Goal: Transaction & Acquisition: Purchase product/service

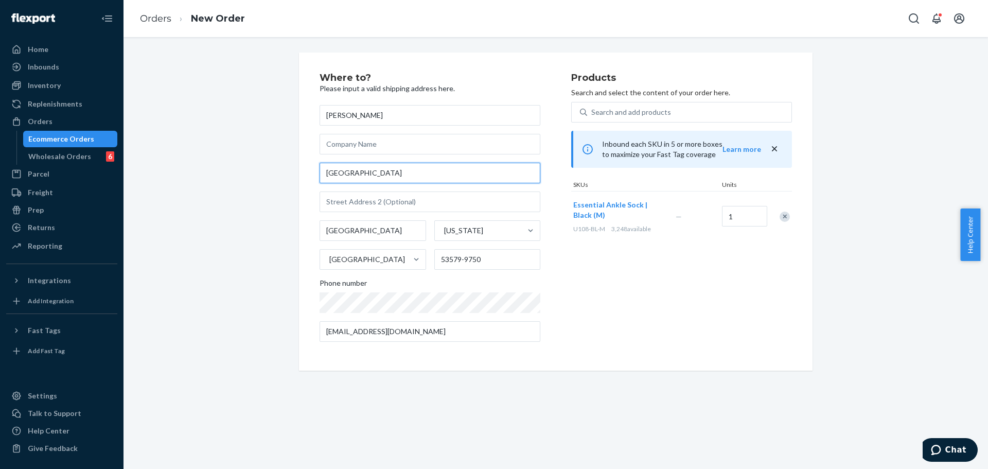
click at [451, 178] on input "N2449 County Road G" at bounding box center [430, 173] width 221 height 21
click at [452, 178] on input "N2449 County Road G" at bounding box center [430, 173] width 221 height 21
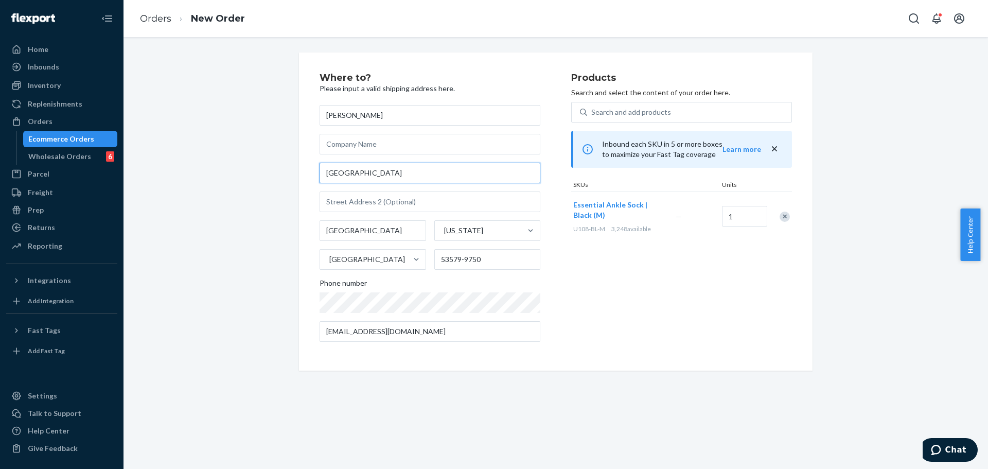
paste input "201 Nelson Pl"
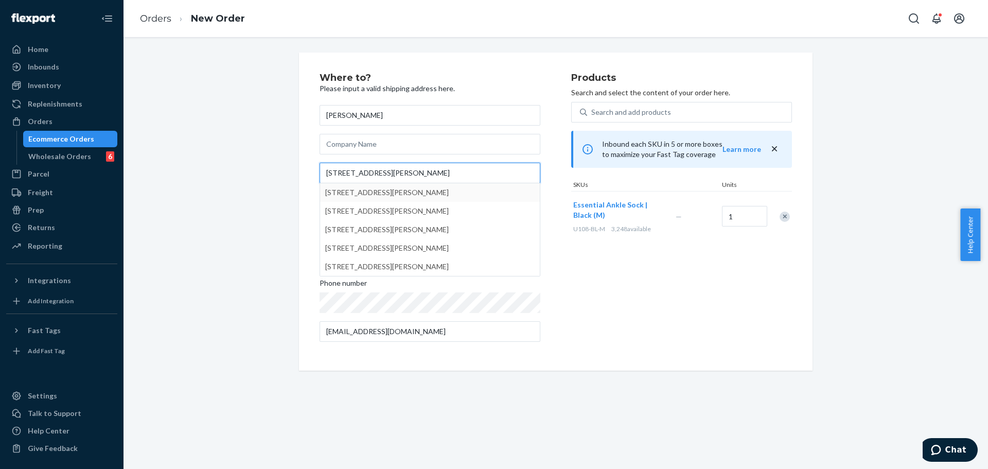
type input "201 Nelson Pl"
type input "Williamstown"
type input "3016"
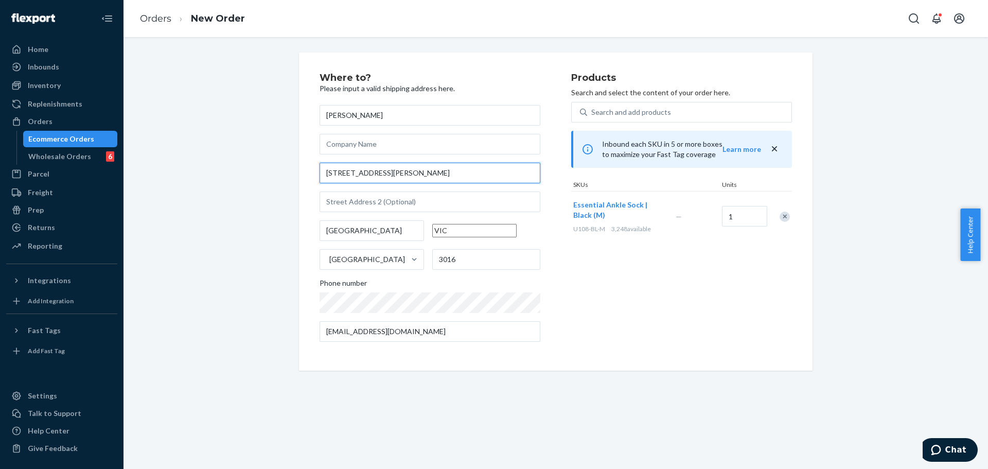
click at [464, 176] on input "201 Nelson Pl" at bounding box center [430, 173] width 221 height 21
paste input "text"
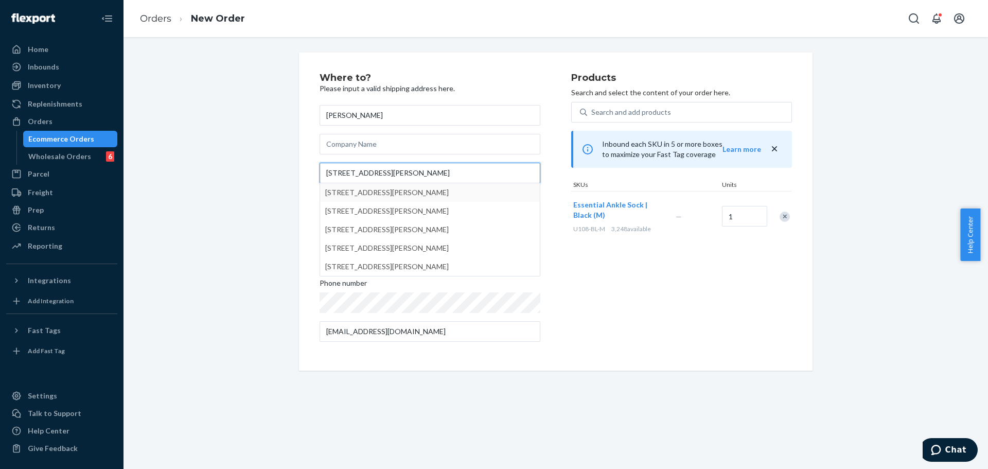
type input "201 Nelson Pl"
click at [564, 141] on div "Where to? Please input a valid shipping address here. NICOLA NGAN 201 Nelson Pl…" at bounding box center [446, 211] width 252 height 277
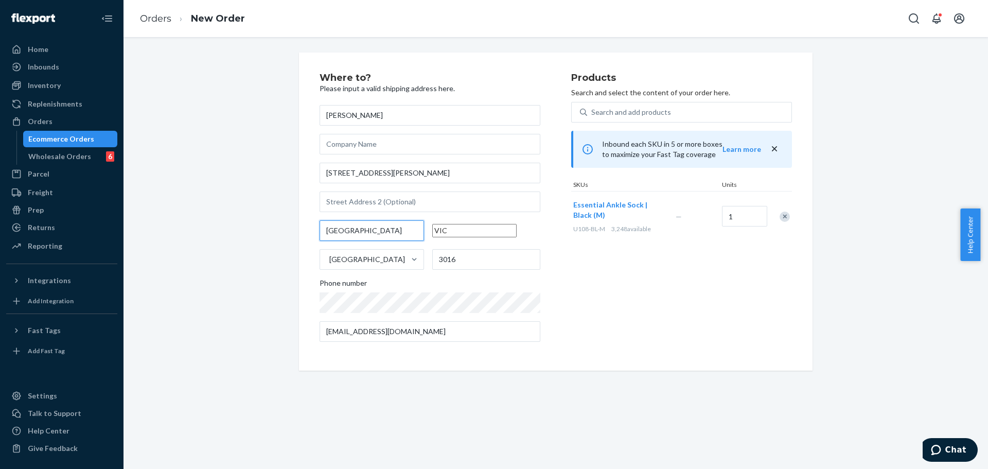
click at [400, 231] on input "Williamstown" at bounding box center [372, 230] width 104 height 21
paste input "arma"
type input "[PERSON_NAME]"
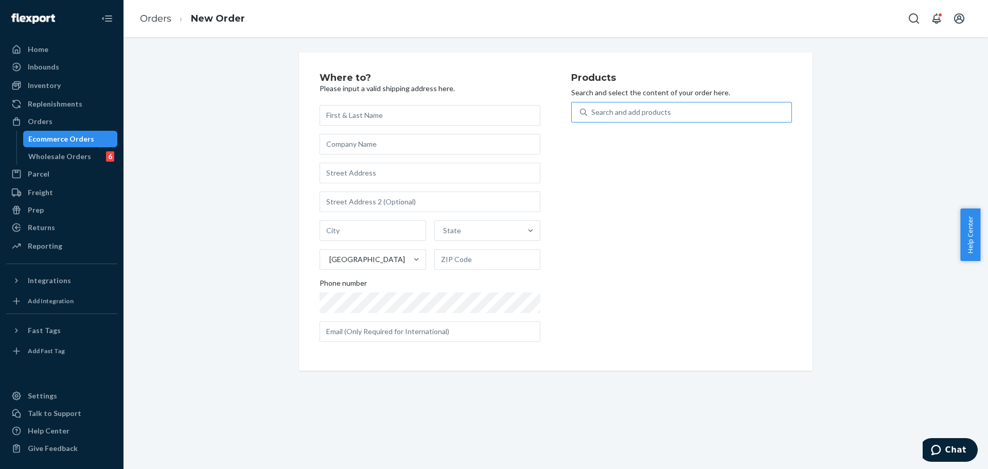
click at [640, 114] on div "Search and add products" at bounding box center [631, 112] width 80 height 10
click at [592, 114] on input "Search and add products" at bounding box center [591, 112] width 1 height 10
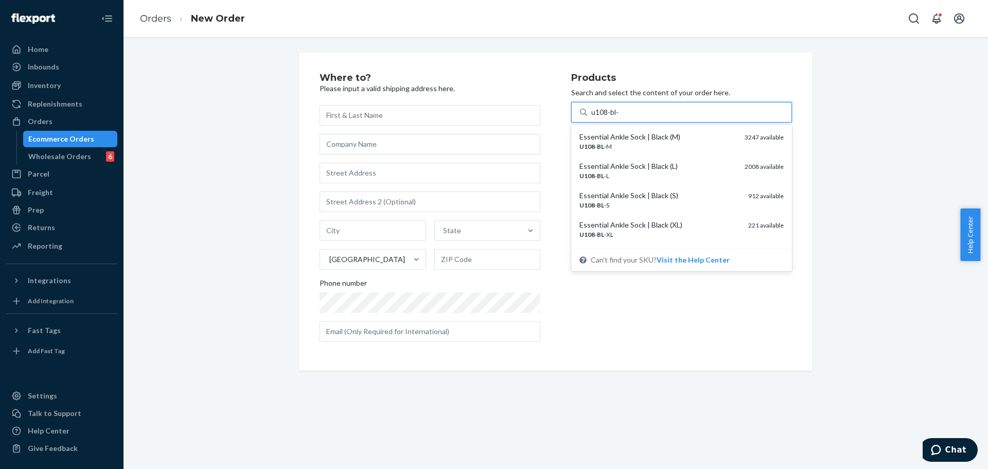
type input "u108-bl-m"
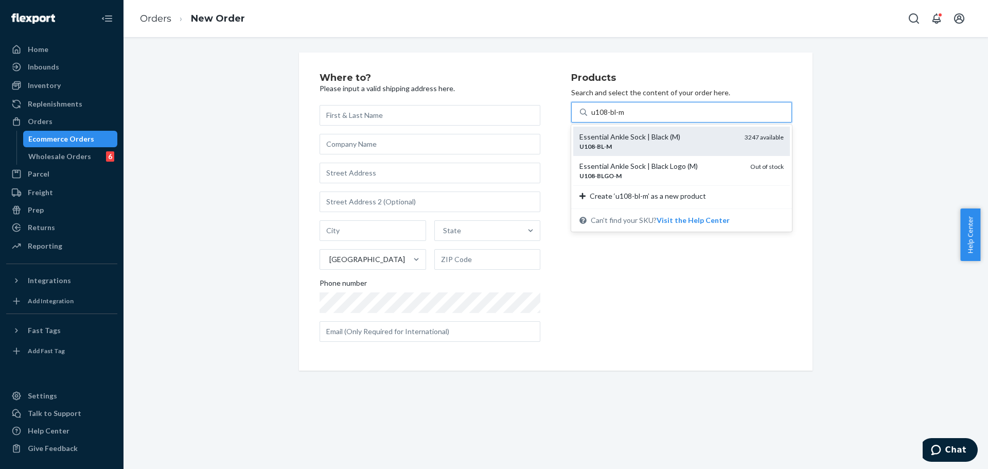
click at [616, 139] on div "Essential Ankle Sock | Black (M)" at bounding box center [658, 137] width 157 height 10
click at [616, 117] on input "u108-bl-m" at bounding box center [608, 112] width 34 height 10
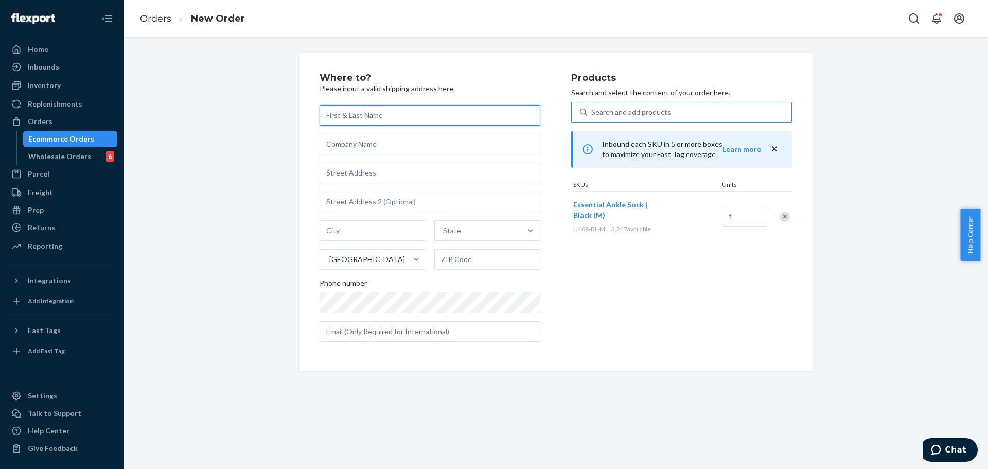
click at [469, 116] on input "text" at bounding box center [430, 115] width 221 height 21
paste input "[PERSON_NAME]"
type input "[PERSON_NAME]"
click at [479, 80] on h2 "Where to?" at bounding box center [430, 78] width 221 height 10
click at [450, 179] on input "text" at bounding box center [430, 173] width 221 height 21
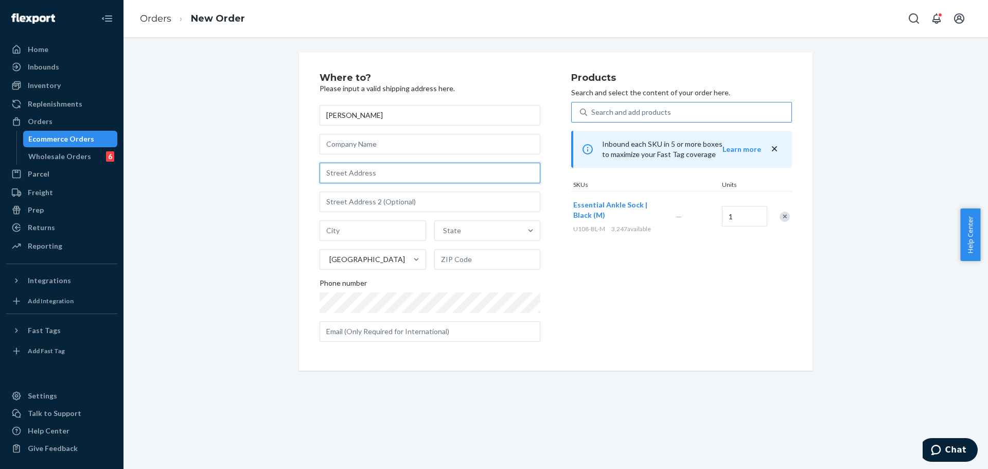
paste input "[STREET_ADDRESS][PERSON_NAME]"
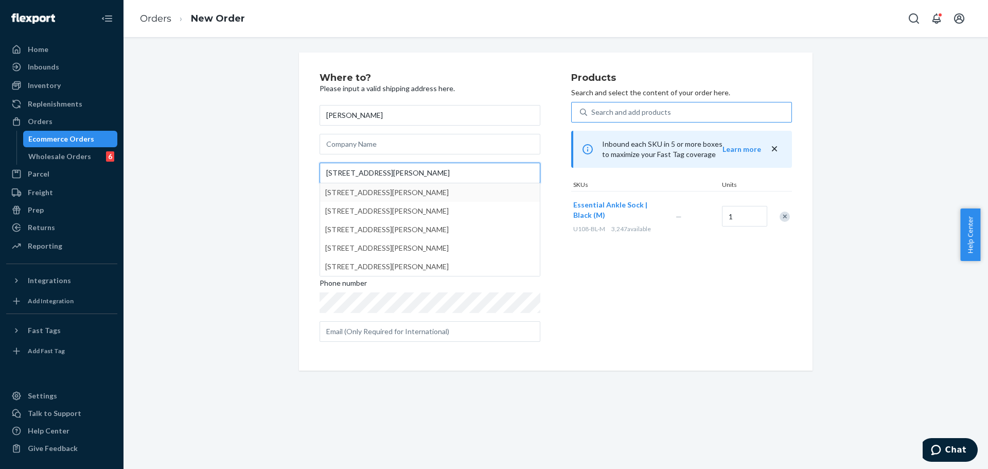
type input "[STREET_ADDRESS][PERSON_NAME]"
click at [549, 91] on div "Where to? Please input a valid shipping address here. [PERSON_NAME] [STREET_ADD…" at bounding box center [446, 211] width 252 height 277
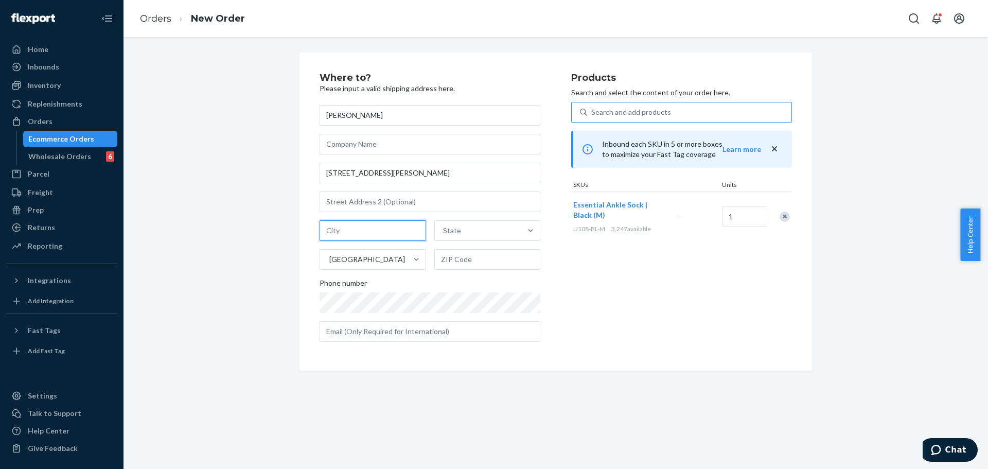
click at [404, 231] on input "text" at bounding box center [373, 230] width 107 height 21
paste input "[PERSON_NAME]"
type input "[PERSON_NAME]"
click at [460, 232] on div "State" at bounding box center [478, 230] width 87 height 21
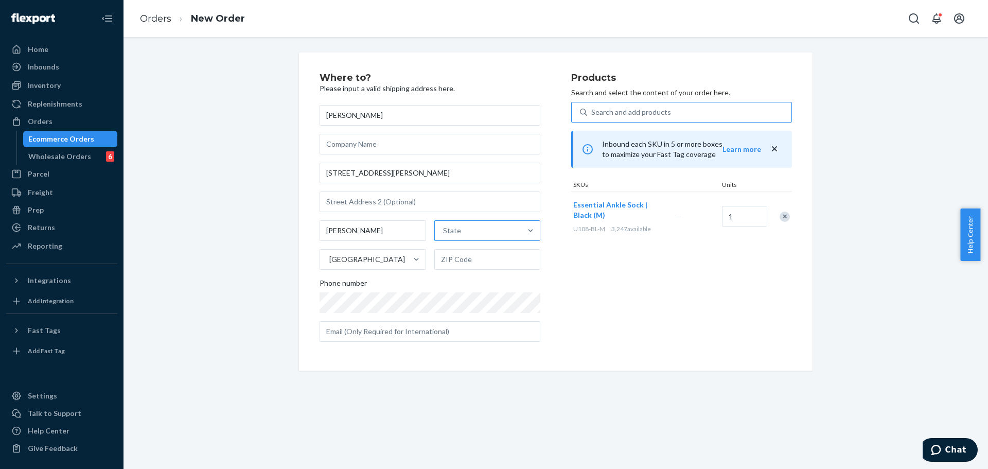
click at [444, 232] on input "State" at bounding box center [443, 230] width 1 height 10
click at [356, 254] on div "United States" at bounding box center [367, 259] width 76 height 10
click at [329, 254] on input "United States" at bounding box center [328, 259] width 1 height 10
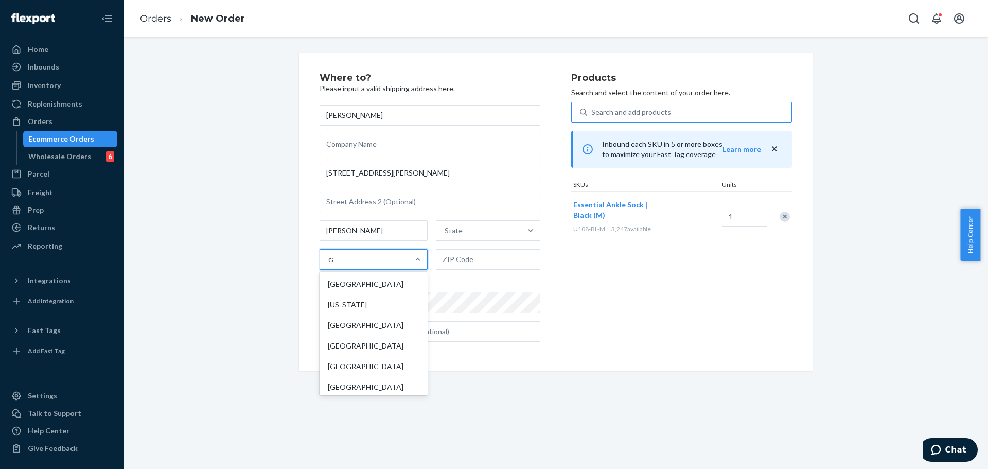
type input "can"
click at [390, 306] on div "Canada" at bounding box center [374, 304] width 104 height 21
click at [340, 265] on input "can" at bounding box center [334, 259] width 12 height 10
click at [568, 296] on div "Where to? Please input a valid shipping address here. Codey Reid 201 Nelson Pla…" at bounding box center [556, 211] width 473 height 277
click at [592, 362] on div "Where to? Please input a valid shipping address here. Codey Reid 201 Nelson Pla…" at bounding box center [556, 212] width 514 height 318
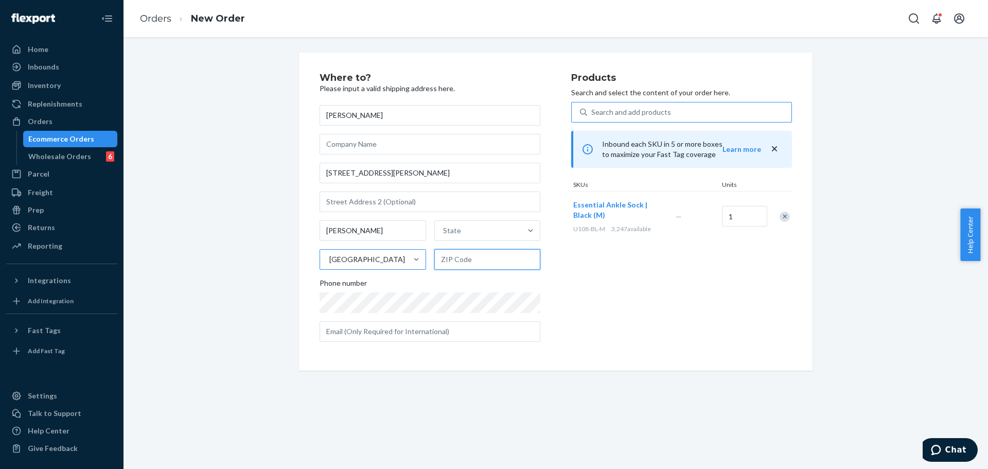
click at [474, 264] on input "text" at bounding box center [487, 259] width 107 height 21
paste input "S0K 0A1"
type input "S0K 0A1"
click at [560, 276] on div "Where to? Please input a valid shipping address here. Codey Reid 201 Nelson Pla…" at bounding box center [446, 211] width 252 height 277
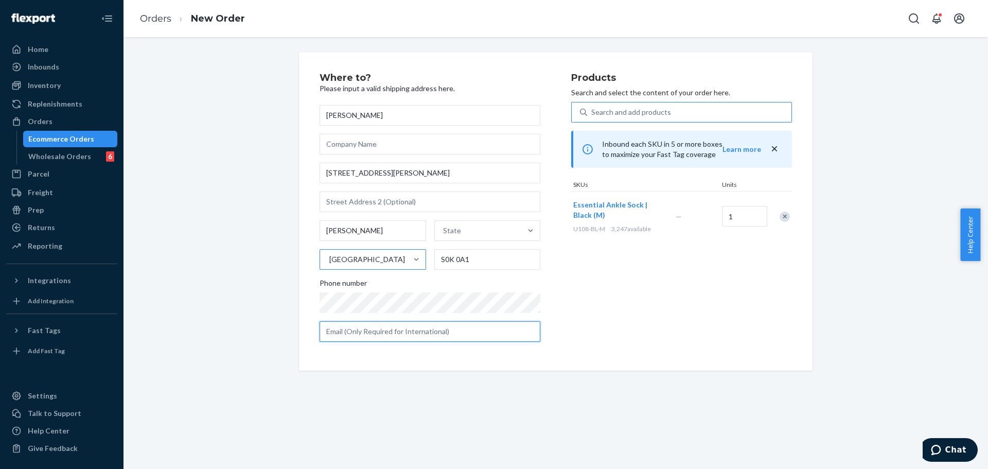
click at [420, 328] on input "text" at bounding box center [430, 331] width 221 height 21
paste input "codeyr@hotmail.com"
type input "codeyr@hotmail.com"
click at [575, 316] on div "Products Search and select the content of your order here. Search and add produ…" at bounding box center [681, 211] width 221 height 277
click at [620, 265] on div "Products Search and select the content of your order here. Search and add produ…" at bounding box center [681, 211] width 221 height 277
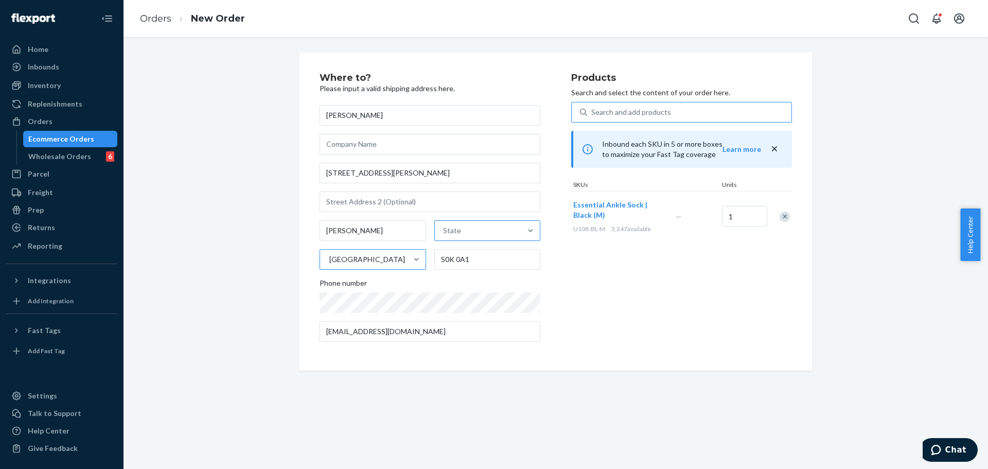
click at [508, 237] on div "State" at bounding box center [478, 230] width 87 height 21
click at [444, 236] on input "State" at bounding box center [443, 230] width 1 height 10
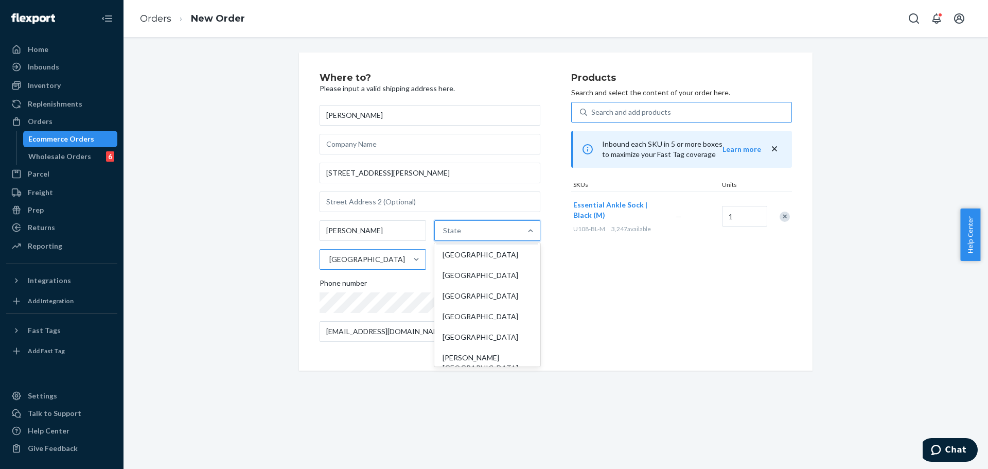
scroll to position [159, 0]
click at [495, 333] on div "Saskatchewan" at bounding box center [488, 333] width 102 height 21
click at [444, 236] on input "option Saskatchewan focused, 12 of 13. 13 results available. Use Up and Down to…" at bounding box center [443, 230] width 1 height 10
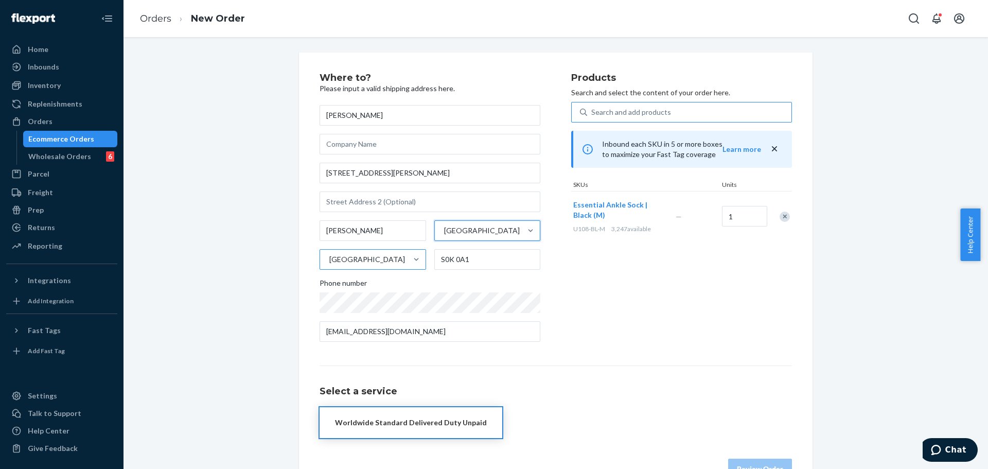
click at [599, 330] on div "Products Search and select the content of your order here. Search and add produ…" at bounding box center [681, 211] width 221 height 277
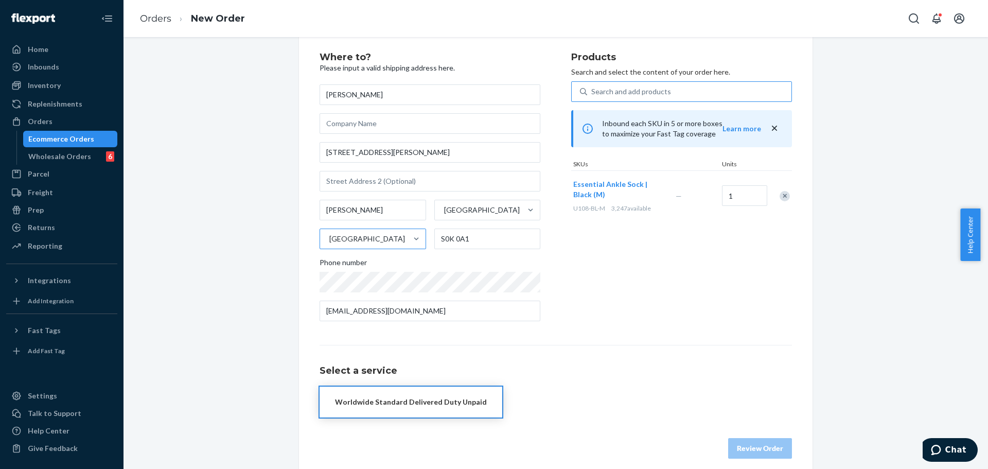
scroll to position [31, 0]
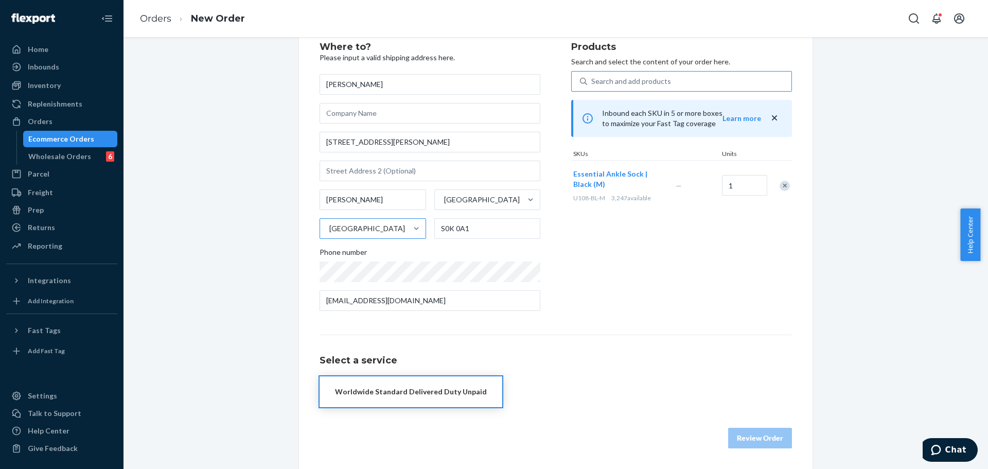
click at [472, 387] on div "Worldwide Standard Delivered Duty Unpaid" at bounding box center [411, 392] width 152 height 10
click at [700, 281] on div "Products Search and select the content of your order here. Search and add produ…" at bounding box center [681, 180] width 221 height 277
click at [689, 292] on div "Products Search and select the content of your order here. Search and add produ…" at bounding box center [681, 180] width 221 height 277
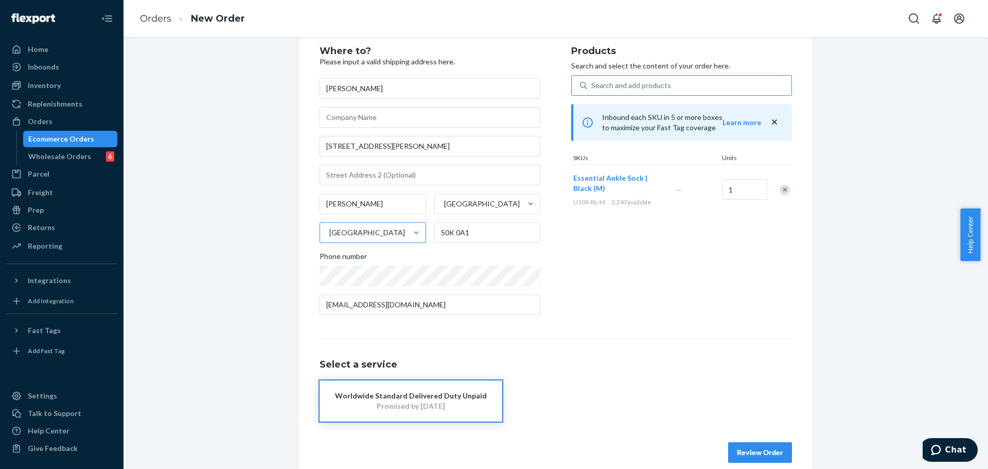
scroll to position [41, 0]
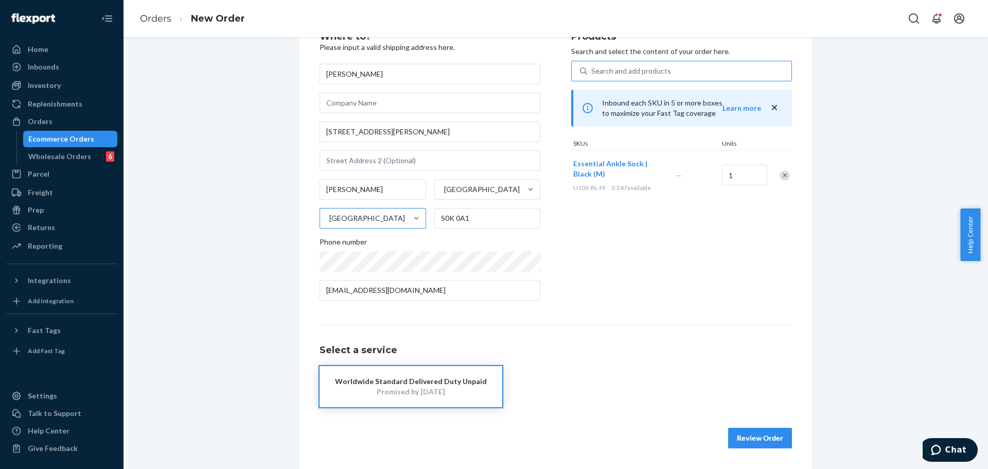
click at [394, 367] on button "Worldwide Standard Delivered Duty Unpaid Promised by Sep 12, 2025" at bounding box center [411, 386] width 183 height 41
click at [485, 387] on button "Worldwide Standard Delivered Duty Unpaid Promised by Sep 12, 2025" at bounding box center [411, 386] width 183 height 41
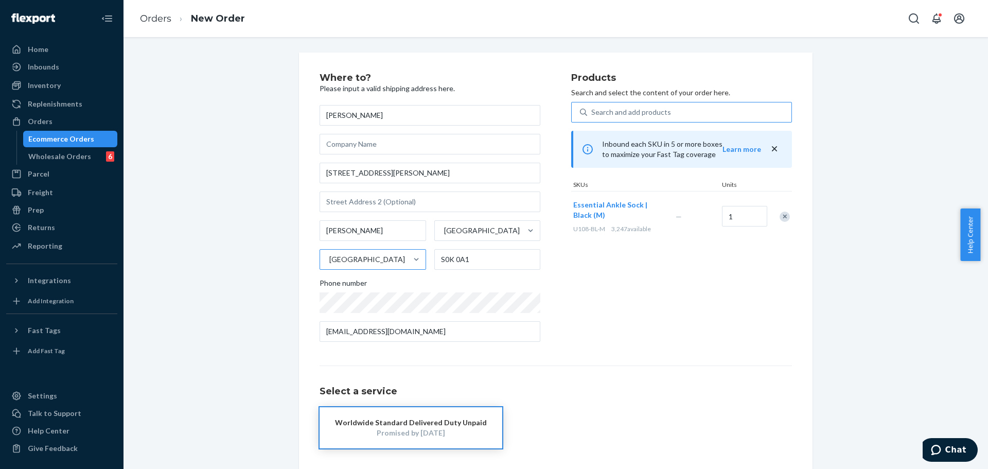
click at [610, 330] on div "Products Search and select the content of your order here. Search and add produ…" at bounding box center [681, 211] width 221 height 277
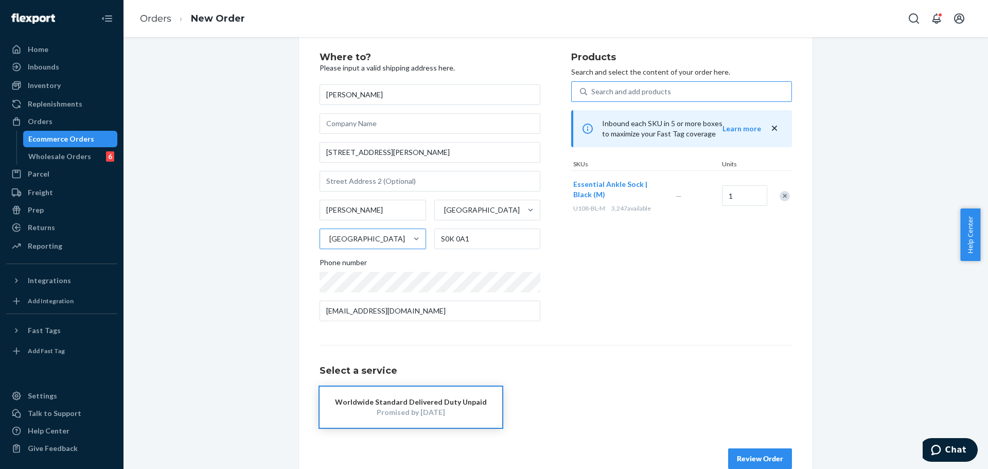
scroll to position [41, 0]
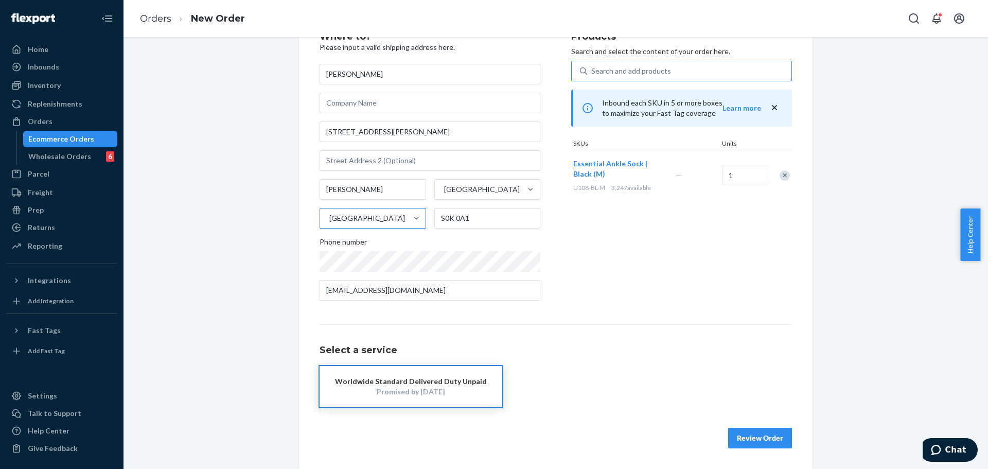
click at [742, 440] on button "Review Order" at bounding box center [760, 438] width 64 height 21
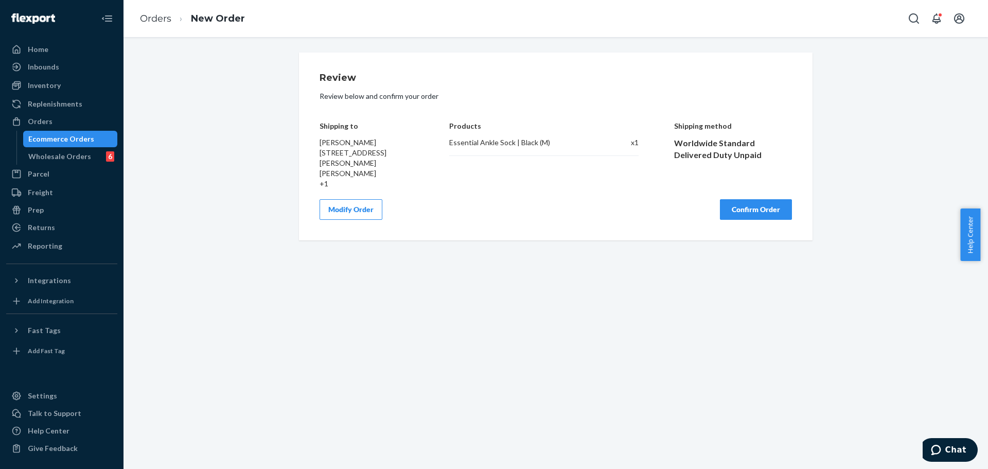
scroll to position [0, 0]
click at [771, 199] on button "Confirm Order" at bounding box center [756, 209] width 72 height 21
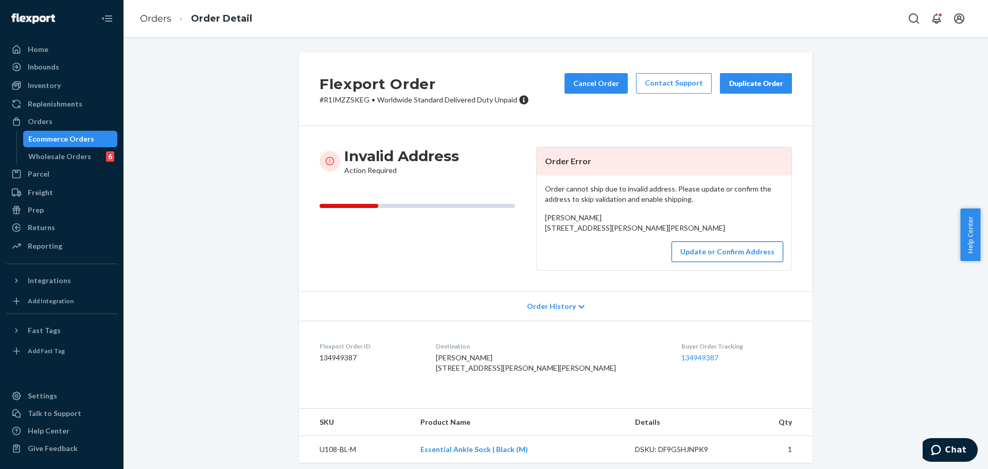
click at [700, 262] on button "Update or Confirm Address" at bounding box center [728, 251] width 112 height 21
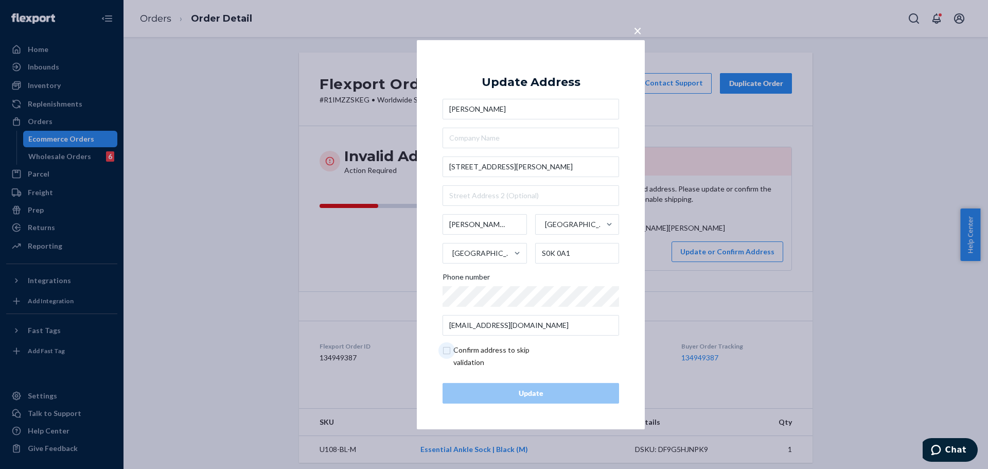
click at [492, 357] on input "checkbox" at bounding box center [502, 356] width 119 height 25
checkbox input "true"
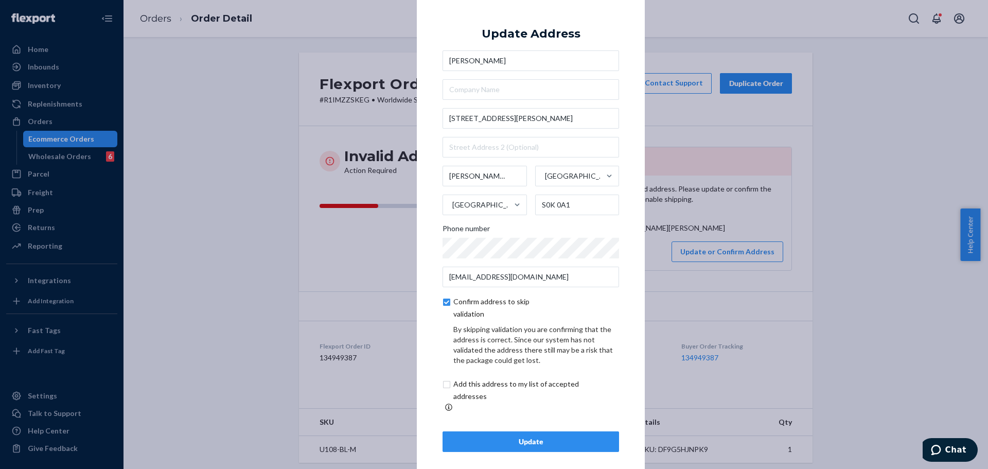
scroll to position [4, 0]
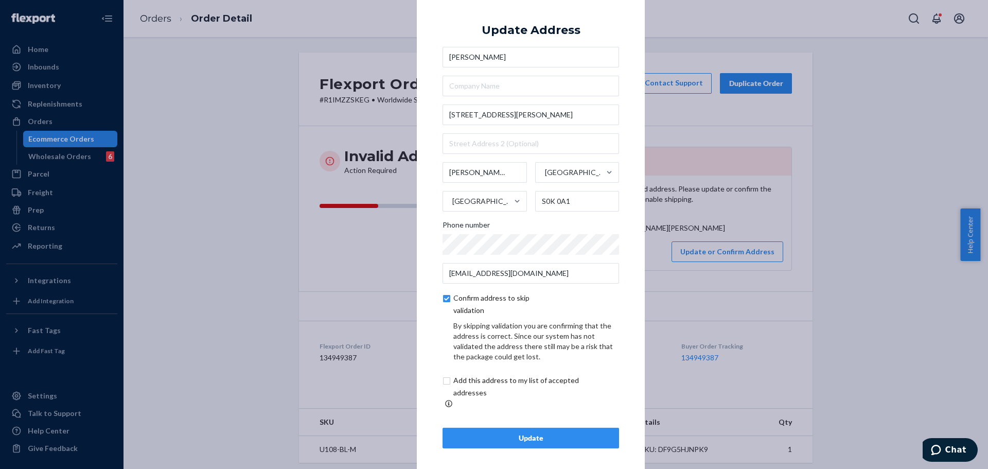
click at [500, 388] on input "checkbox" at bounding box center [528, 386] width 171 height 25
checkbox input "true"
click at [524, 439] on button "Update" at bounding box center [531, 438] width 177 height 21
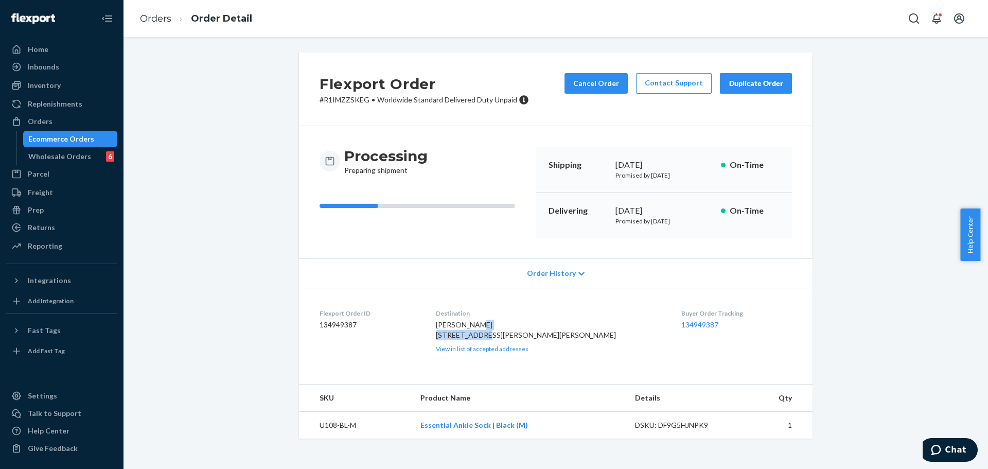
drag, startPoint x: 463, startPoint y: 336, endPoint x: 516, endPoint y: 334, distance: 53.1
click at [516, 334] on span "Codey Reid 201 Nelson Place Warman, SK S0K 0A1 CA" at bounding box center [526, 329] width 180 height 19
copy span "201 Nelson Place"
click at [477, 339] on span "Codey Reid 201 Nelson Place Warman, SK S0K 0A1 CA" at bounding box center [526, 329] width 180 height 19
drag, startPoint x: 477, startPoint y: 346, endPoint x: 452, endPoint y: 279, distance: 71.3
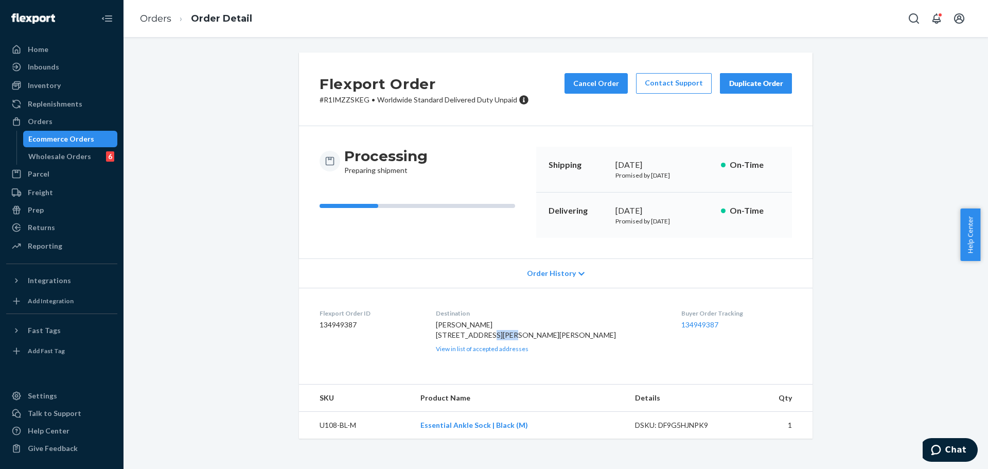
click at [476, 339] on span "Codey Reid 201 Nelson Place Warman, SK S0K 0A1 CA" at bounding box center [526, 329] width 180 height 19
copy span "Warman"
drag, startPoint x: 519, startPoint y: 344, endPoint x: 532, endPoint y: 344, distance: 12.9
click at [532, 344] on div "Codey Reid 201 Nelson Place Warman, SK S0K 0A1 CA View in list of accepted addr…" at bounding box center [550, 336] width 229 height 33
copy span "S0K 0A1"
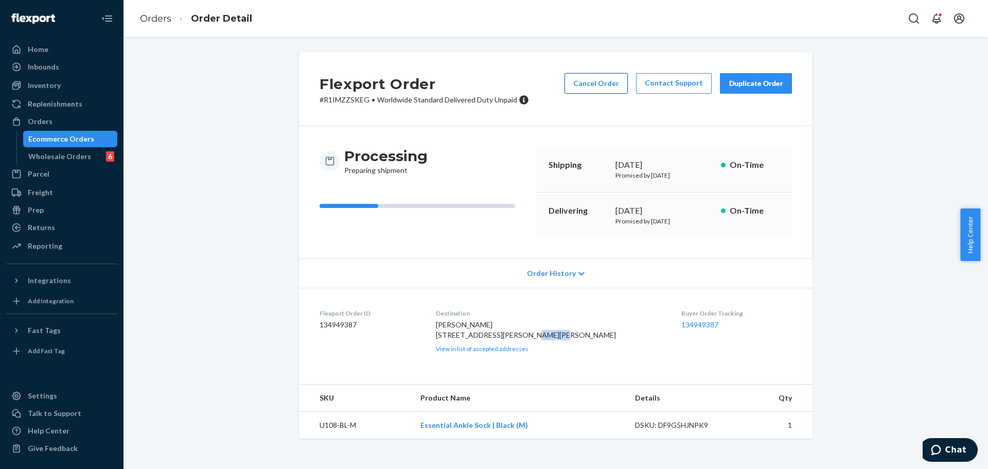
click at [612, 83] on button "Cancel Order" at bounding box center [596, 83] width 63 height 21
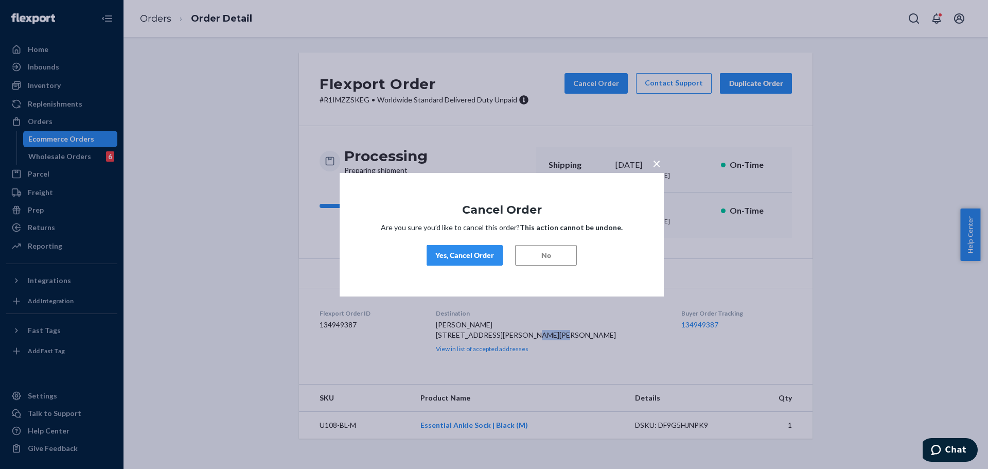
click at [480, 252] on div "Yes, Cancel Order" at bounding box center [464, 255] width 59 height 10
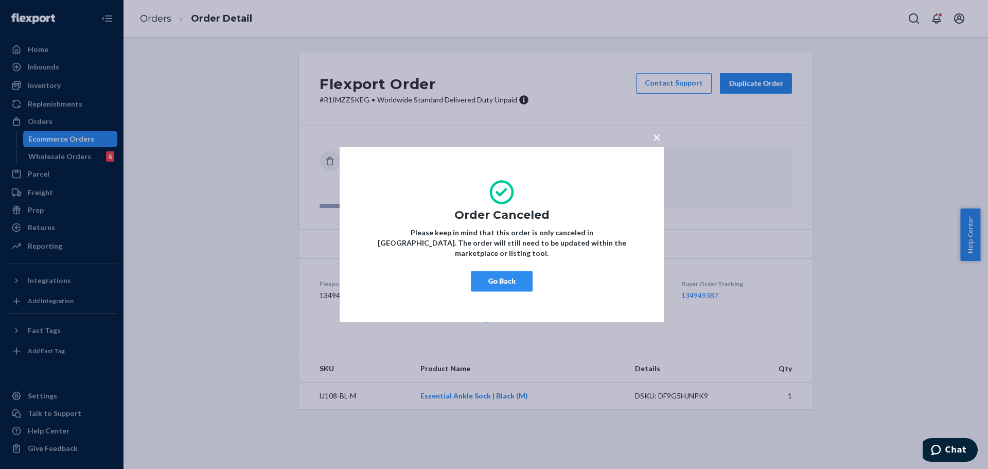
click at [655, 146] on span "×" at bounding box center [657, 137] width 8 height 18
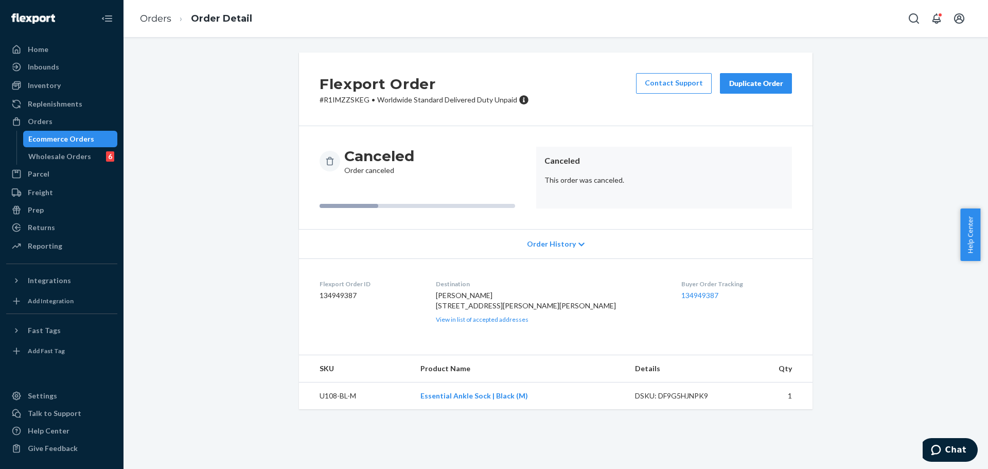
click at [740, 83] on div "Duplicate Order" at bounding box center [756, 83] width 55 height 10
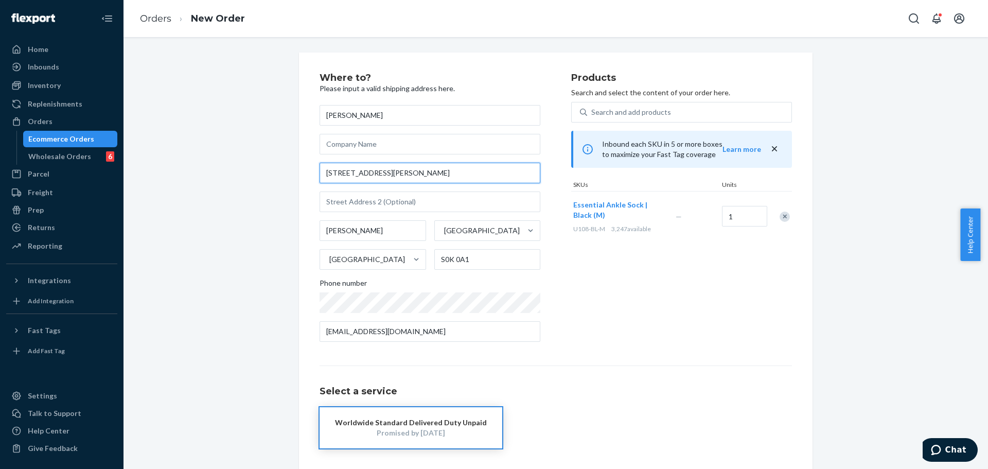
click at [408, 179] on input "201 Nelson Place" at bounding box center [430, 173] width 221 height 21
paste input "1-3 On King Street"
type input "1 On King St"
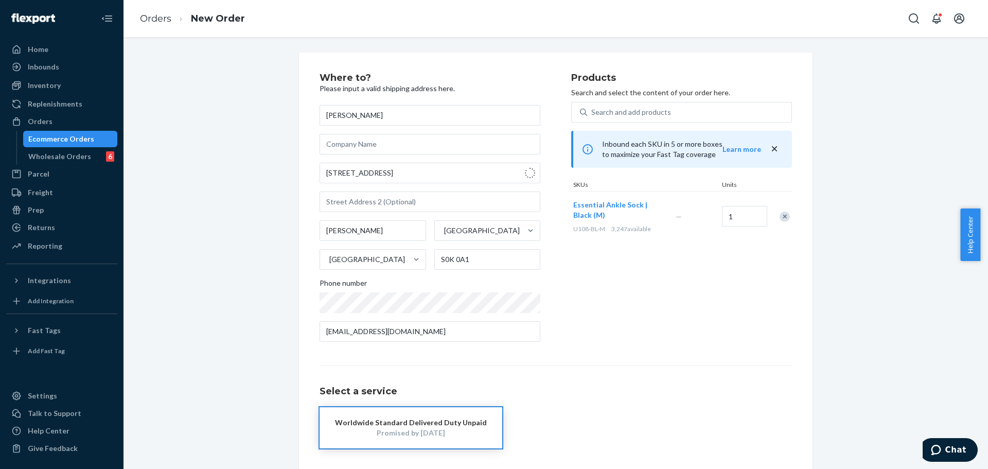
type input "New Territories"
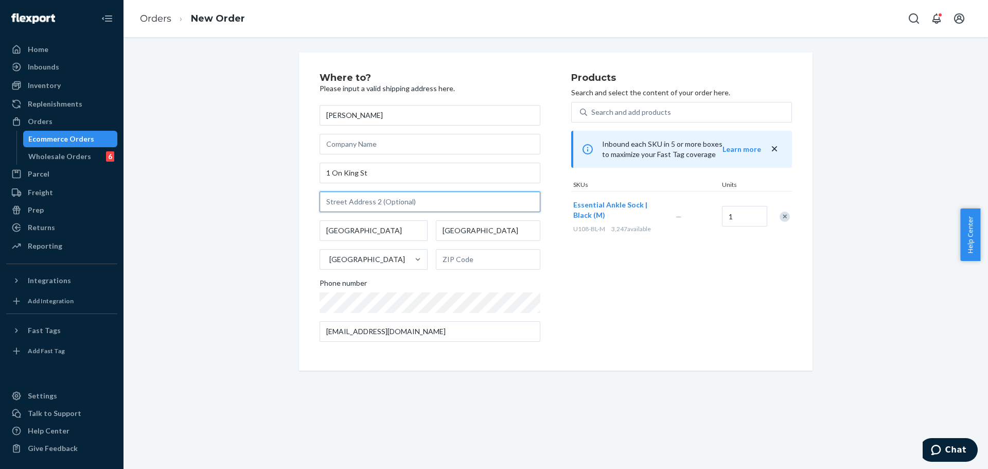
click at [483, 200] on input "text" at bounding box center [430, 201] width 221 height 21
paste input "Flat E, 22/F., Block 2, Ravana Garden"
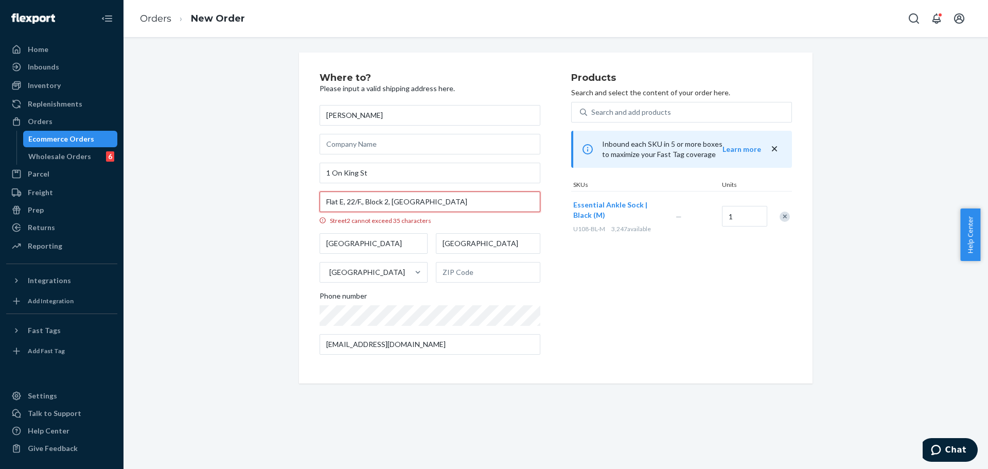
click at [459, 206] on input "Flat E, 22/F., Block 2, Ravana Garden" at bounding box center [430, 201] width 221 height 21
drag, startPoint x: 457, startPoint y: 201, endPoint x: 390, endPoint y: 206, distance: 67.1
click at [390, 206] on input "Flat E, 22/F., Block 2, Ravana Garden" at bounding box center [430, 201] width 221 height 21
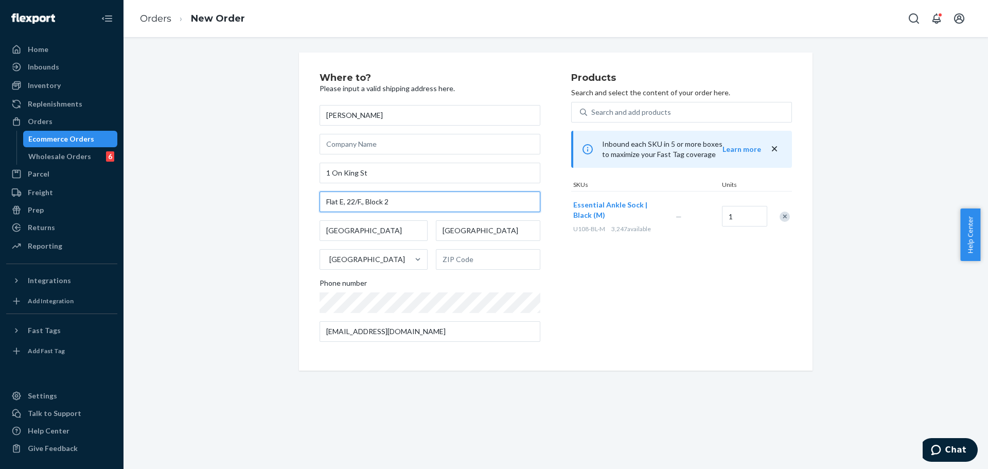
type input "Flat E, 22/F., Block 2"
click at [388, 166] on input "1 On King St" at bounding box center [430, 173] width 221 height 21
paste input "Ravana Garden"
type input "1 On King St"
click at [412, 201] on input "text" at bounding box center [430, 201] width 221 height 21
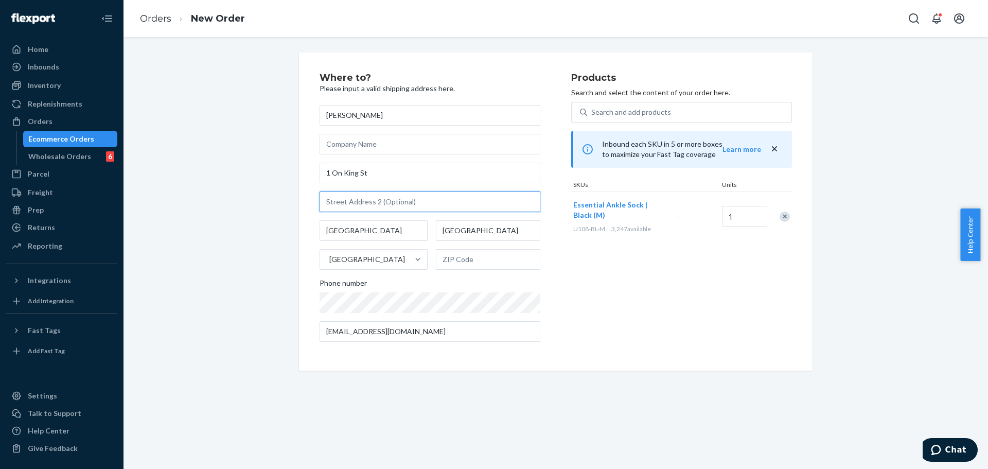
paste input "Flat E, 22/F., Block 2"
type input "Flat E, 22/F., Block 2"
click at [575, 264] on div "Products Search and select the content of your order here. Search and add produ…" at bounding box center [681, 211] width 221 height 277
click at [462, 173] on input "1 On King St" at bounding box center [430, 173] width 221 height 21
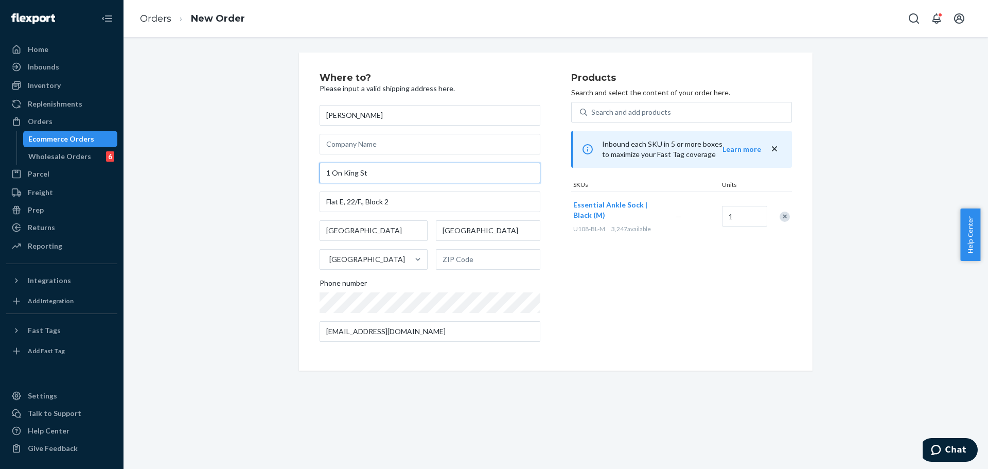
click at [462, 173] on input "1 On King St" at bounding box center [430, 173] width 221 height 21
paste input "-3 On King Stree"
type input "1 On King St"
click at [451, 179] on input "1 On King St" at bounding box center [430, 173] width 221 height 21
click at [428, 200] on input "text" at bounding box center [430, 201] width 221 height 21
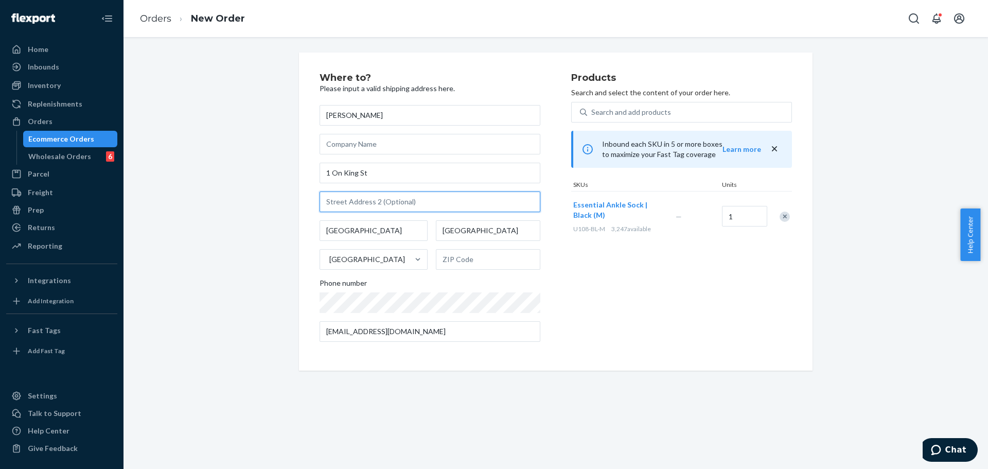
click at [428, 200] on input "text" at bounding box center [430, 201] width 221 height 21
paste input "Flat E, 22/F., Block 2, Ravana Garden"
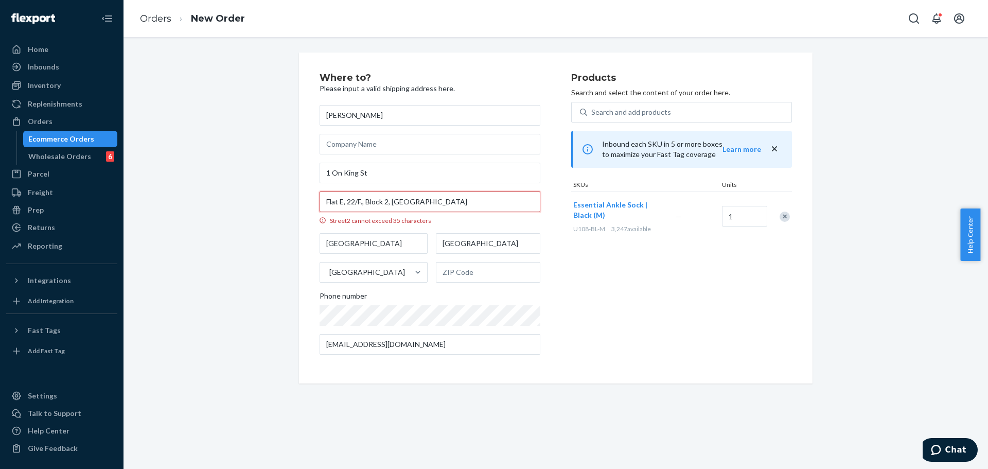
click at [376, 203] on input "Flat E, 22/F., Block 2, Ravana Garden" at bounding box center [430, 201] width 221 height 21
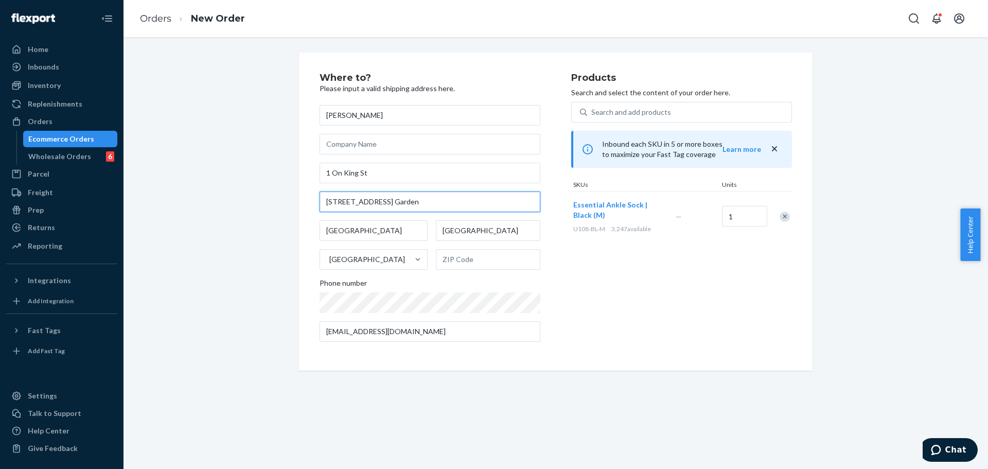
click at [434, 201] on input "Flat E, 22/F., Blk 2, Ravana Garden" at bounding box center [430, 201] width 221 height 21
type input "Flat E, 22/F., Blk 2, Ravana Garden"
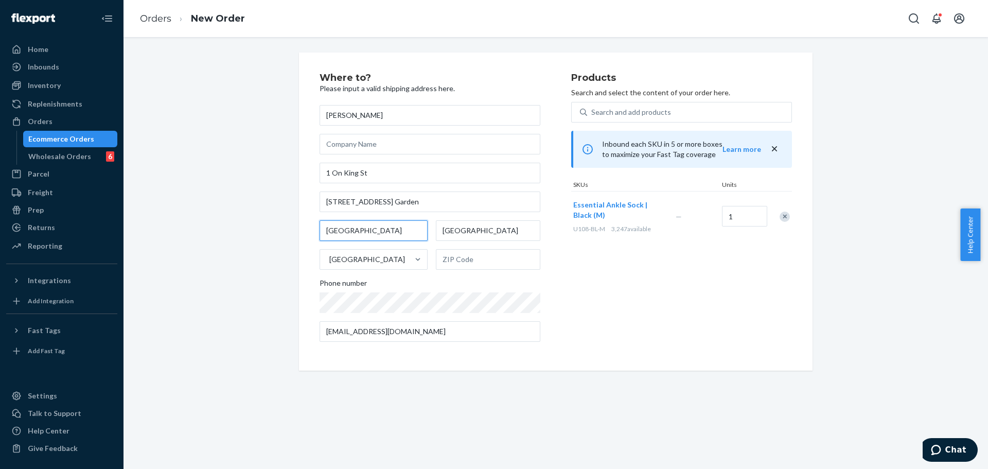
click at [397, 232] on input "New Territories" at bounding box center [374, 230] width 108 height 21
paste input "Shatin"
type input "Shatin"
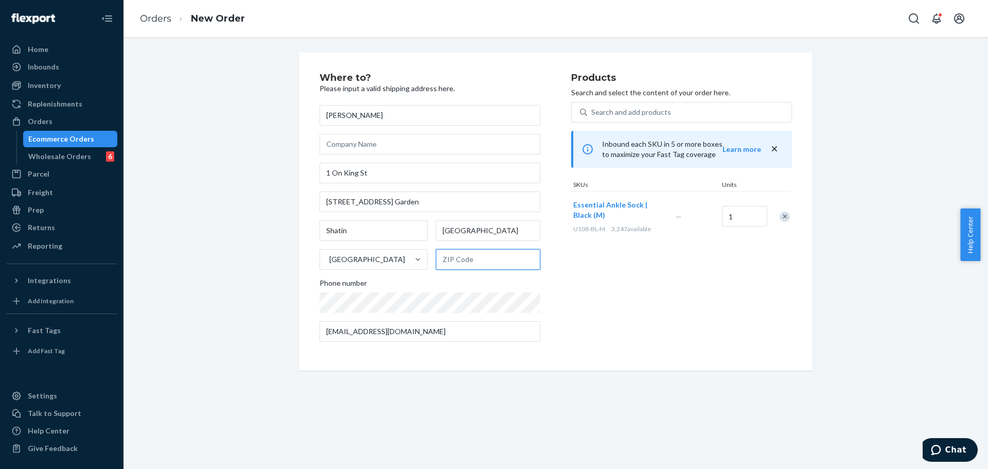
drag, startPoint x: 474, startPoint y: 260, endPoint x: 473, endPoint y: 255, distance: 5.4
click at [474, 259] on input "text" at bounding box center [488, 259] width 104 height 21
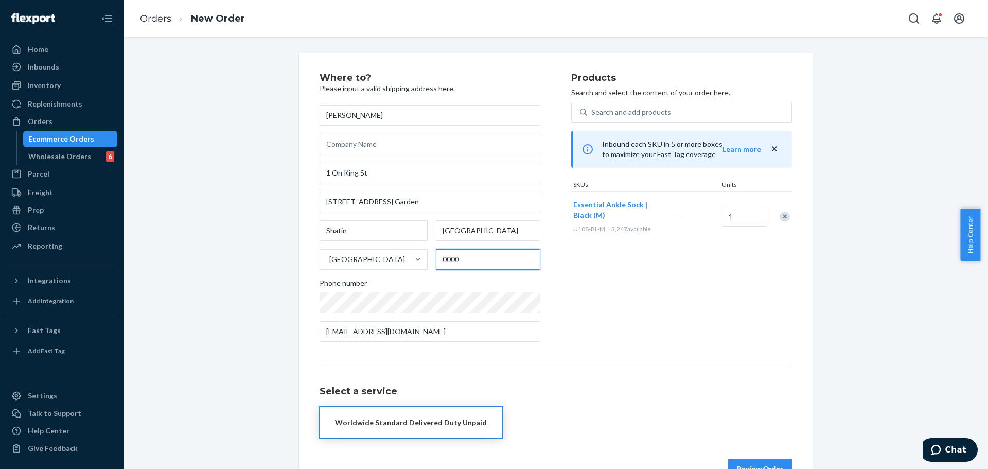
type input "0000"
click at [632, 334] on div "Products Search and select the content of your order here. Search and add produ…" at bounding box center [681, 211] width 221 height 277
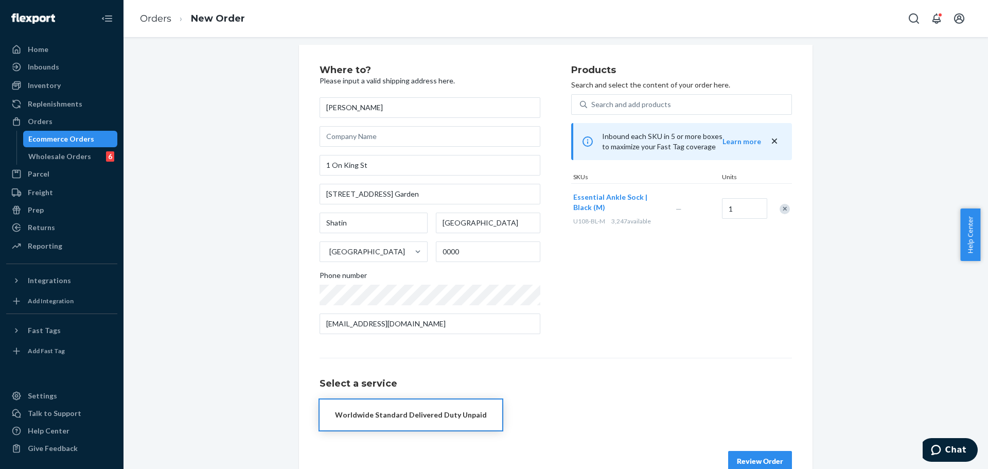
scroll to position [31, 0]
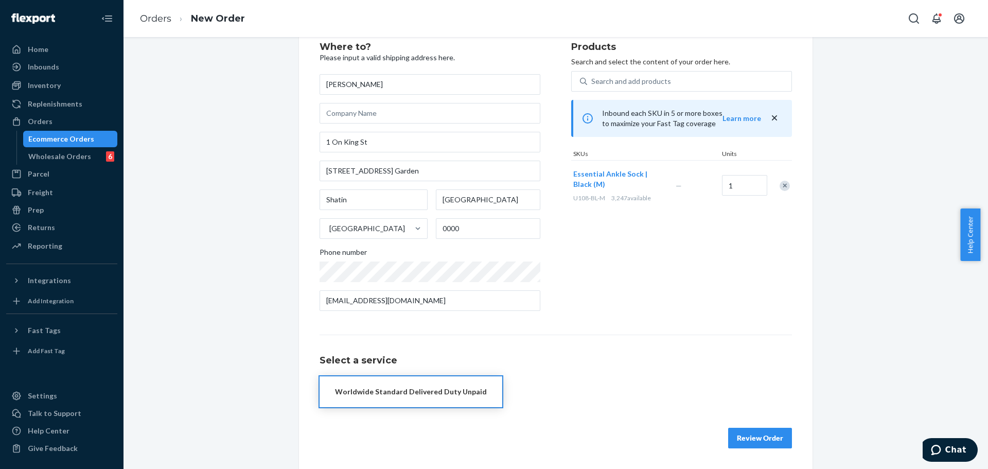
click at [644, 324] on div "Where to? Please input a valid shipping address here. Codey Reid 1 On King St F…" at bounding box center [556, 245] width 473 height 406
click at [444, 406] on button "Worldwide Standard Delivered Duty Unpaid" at bounding box center [411, 391] width 183 height 31
click at [741, 435] on button "Review Order" at bounding box center [760, 438] width 64 height 21
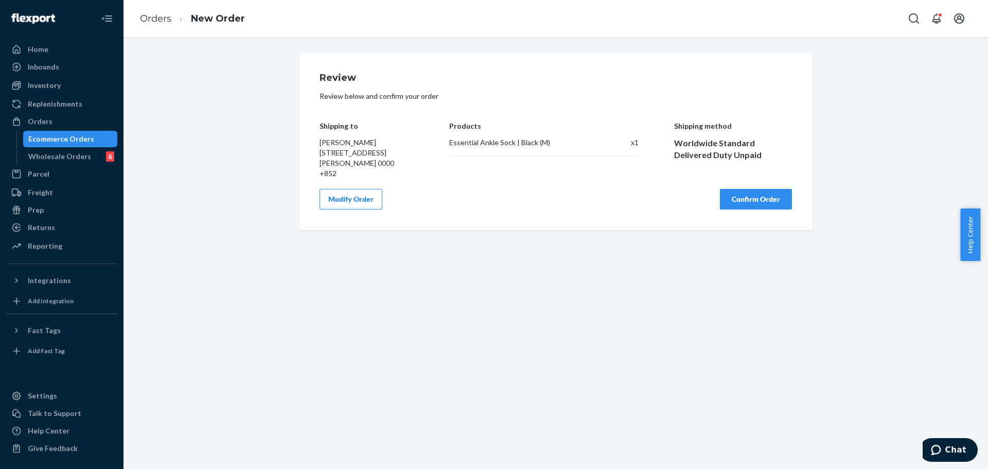
click at [749, 210] on button "Confirm Order" at bounding box center [756, 199] width 72 height 21
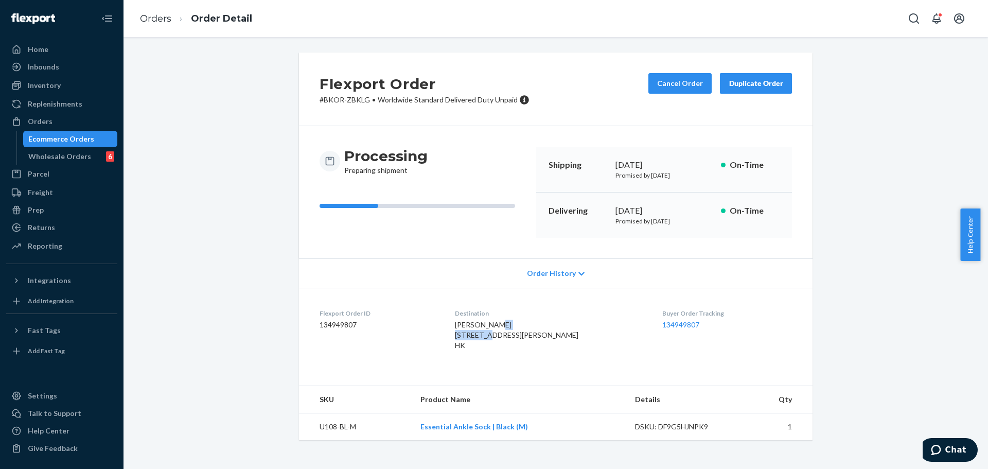
drag, startPoint x: 443, startPoint y: 336, endPoint x: 486, endPoint y: 332, distance: 43.4
click at [486, 332] on span "CODEY REID 1 ON KING ST FLAT E, 22/F., BLK 2, RAVANA GARDEN SHA TIN DISTRICT, H…" at bounding box center [517, 334] width 124 height 29
copy span "1 ON KING ST"
drag, startPoint x: 443, startPoint y: 344, endPoint x: 580, endPoint y: 323, distance: 138.0
click at [567, 342] on span "CODEY REID 1 ON KING ST FLAT E, 22/F., BLK 2, RAVANA GARDEN SHA TIN DISTRICT, H…" at bounding box center [517, 334] width 124 height 29
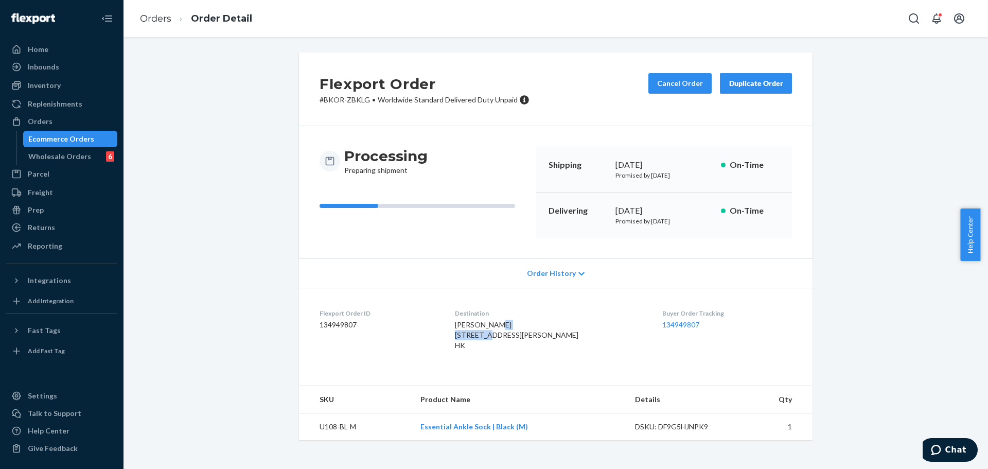
copy span "FLAT E, 22/F., BLK 2, RAVANA GARDEN"
drag, startPoint x: 443, startPoint y: 357, endPoint x: 501, endPoint y: 355, distance: 58.2
click at [501, 350] on span "CODEY REID 1 ON KING ST FLAT E, 22/F., BLK 2, RAVANA GARDEN SHA TIN DISTRICT, H…" at bounding box center [517, 334] width 124 height 29
copy span "SHA TIN DISTRICT"
click at [579, 350] on span "CODEY REID 1 ON KING ST FLAT E, 22/F., BLK 2, RAVANA GARDEN SHA TIN DISTRICT, H…" at bounding box center [517, 334] width 124 height 29
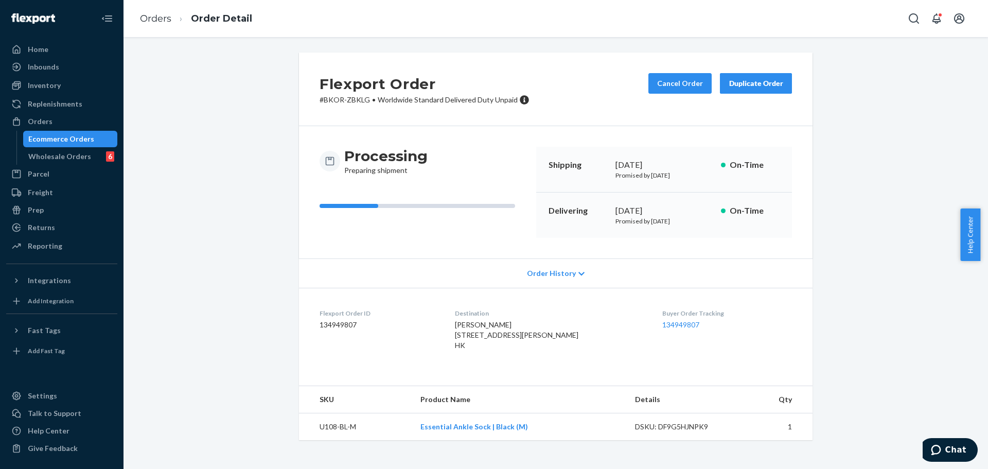
click at [579, 350] on span "CODEY REID 1 ON KING ST FLAT E, 22/F., BLK 2, RAVANA GARDEN SHA TIN DISTRICT, H…" at bounding box center [517, 334] width 124 height 29
copy span "999077"
drag, startPoint x: 505, startPoint y: 356, endPoint x: 563, endPoint y: 356, distance: 57.1
click at [563, 350] on span "CODEY REID 1 ON KING ST FLAT E, 22/F., BLK 2, RAVANA GARDEN SHA TIN DISTRICT, H…" at bounding box center [517, 334] width 124 height 29
copy span "HONG KONG SAR"
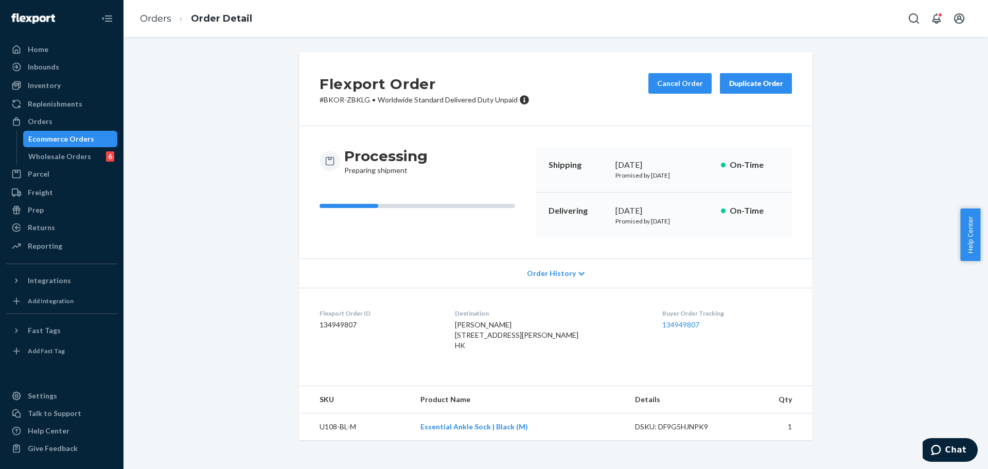
click at [571, 350] on span "CODEY REID 1 ON KING ST FLAT E, 22/F., BLK 2, RAVANA GARDEN SHA TIN DISTRICT, H…" at bounding box center [517, 334] width 124 height 29
copy span "999077"
click at [676, 88] on button "Cancel Order" at bounding box center [680, 83] width 63 height 21
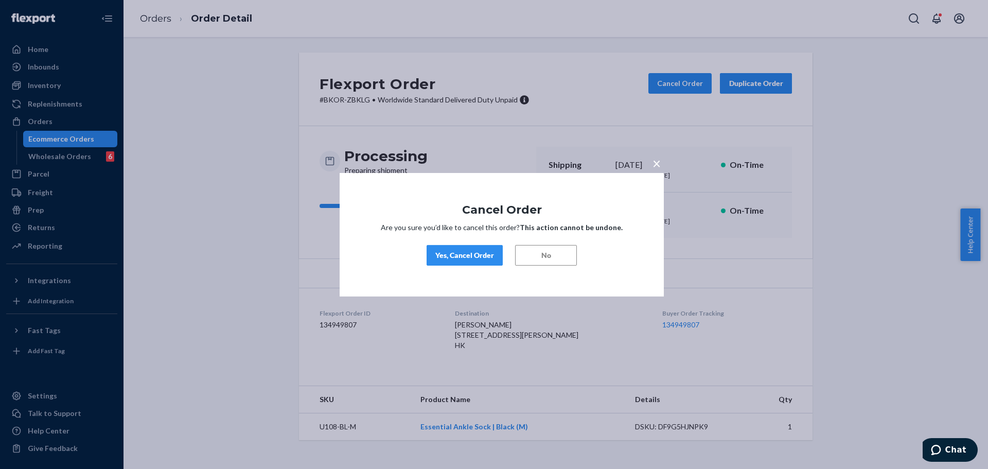
click at [475, 255] on div "Yes, Cancel Order" at bounding box center [464, 255] width 59 height 10
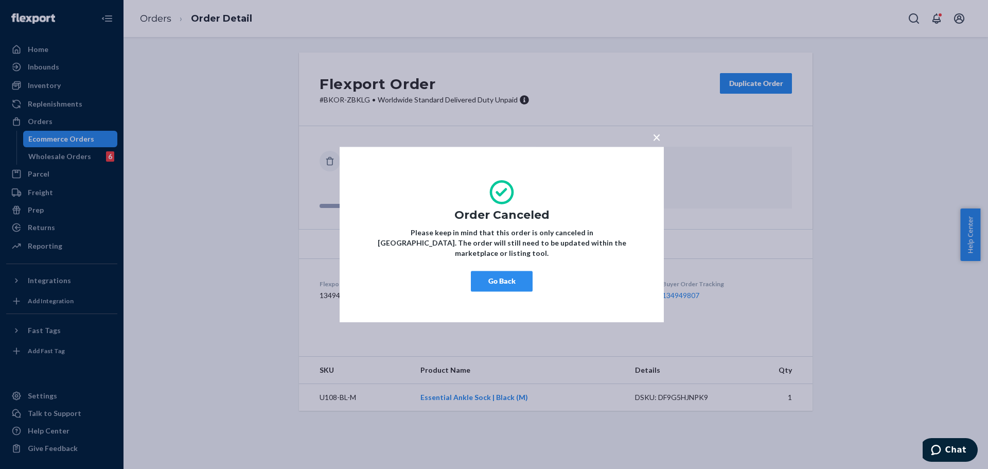
click at [653, 145] on span "×" at bounding box center [657, 137] width 8 height 18
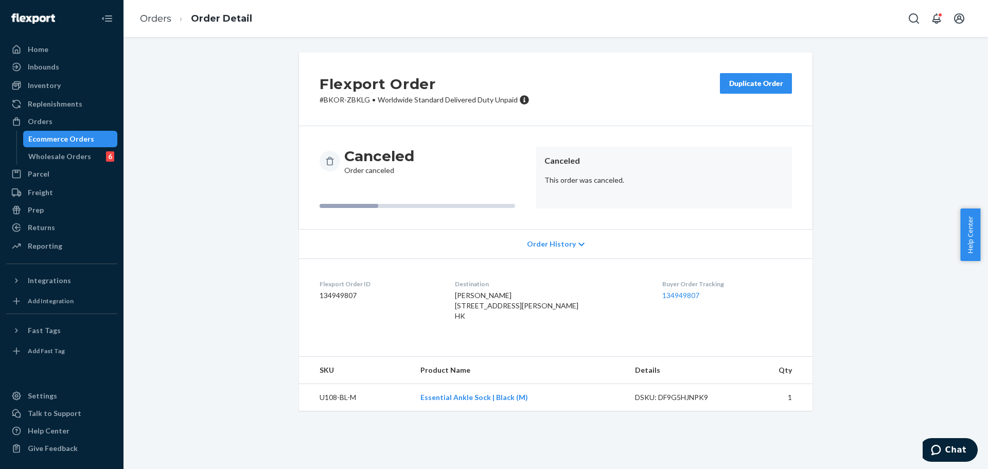
click at [750, 85] on div "Duplicate Order" at bounding box center [756, 83] width 55 height 10
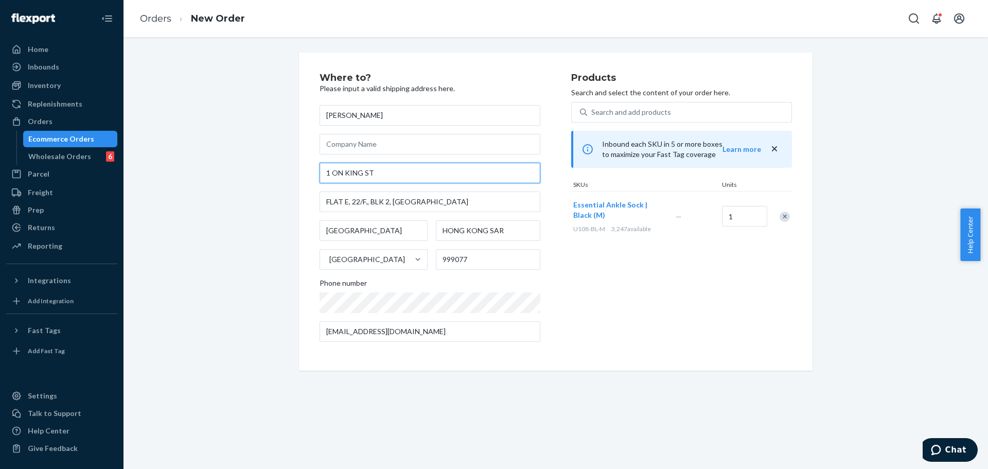
click at [435, 177] on input "1 ON KING ST" at bounding box center [430, 173] width 221 height 21
paste input "43158 PR 501 E Ste. Genevieve"
type input "43158 PR 501 E Ste. Genevieve"
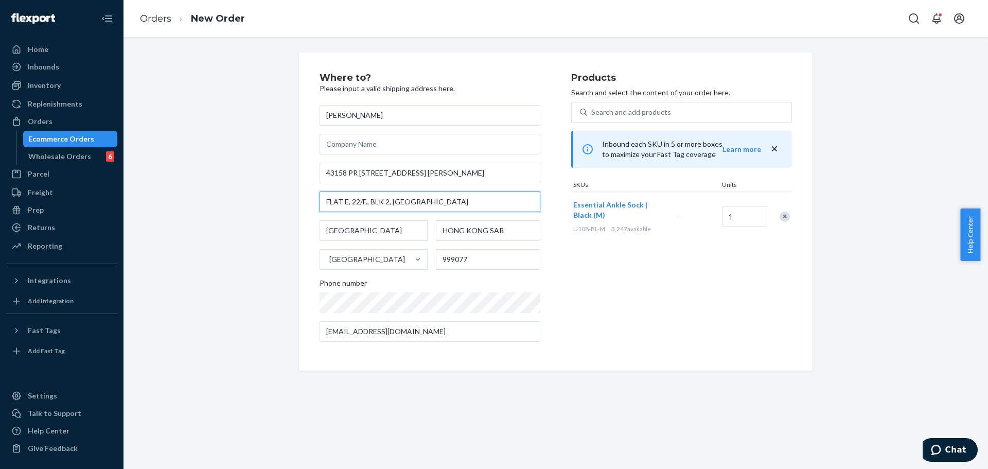
click at [451, 202] on input "FLAT E, 22/F., BLK 2, RAVANA GARDEN" at bounding box center [430, 201] width 221 height 21
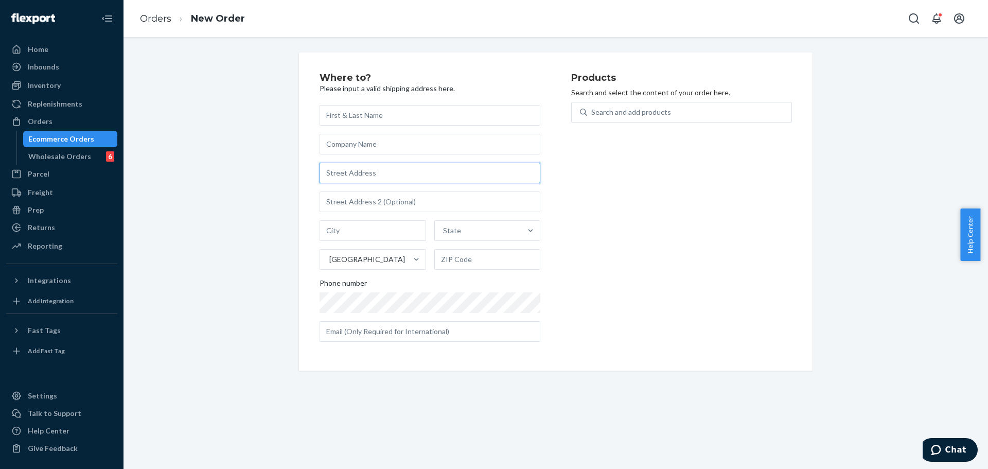
click at [404, 170] on input "text" at bounding box center [430, 173] width 221 height 21
paste input "43158 PR [STREET_ADDRESS] [PERSON_NAME]"
type input "43158 PR [STREET_ADDRESS] [PERSON_NAME]"
click at [545, 183] on div "Where to? Please input a valid shipping address here. 43158 PR 501 E Ste. Genev…" at bounding box center [446, 211] width 252 height 277
click at [600, 106] on div "Search and add products" at bounding box center [689, 112] width 204 height 19
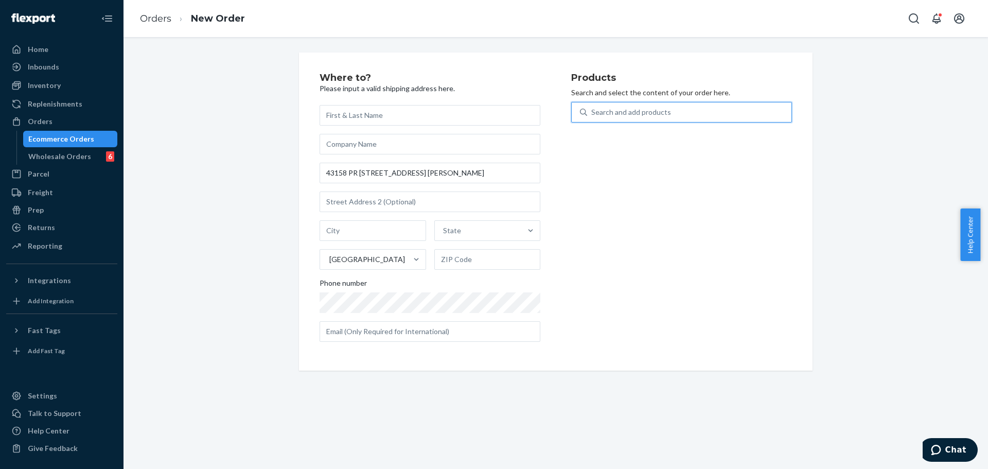
click at [592, 107] on input "0 results available. Use Up and Down to choose options, press Enter to select t…" at bounding box center [591, 112] width 1 height 10
type input "u108-bl-m"
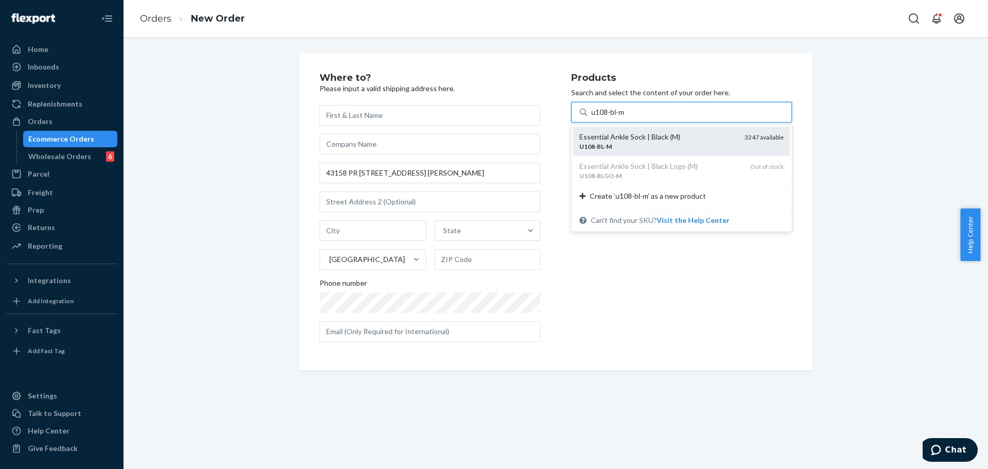
click at [599, 135] on div "Essential Ankle Sock | Black (M)" at bounding box center [658, 137] width 157 height 10
click at [599, 117] on input "u108-bl-m" at bounding box center [608, 112] width 34 height 10
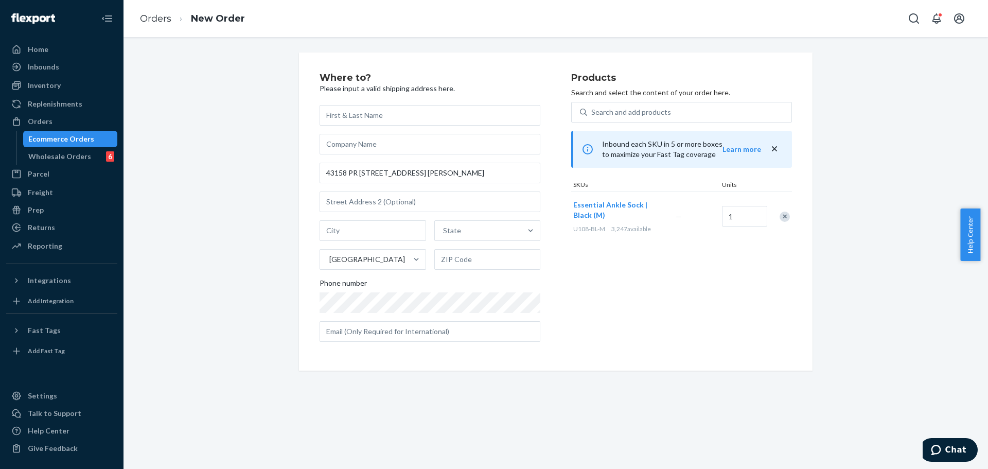
click at [548, 218] on div "Where to? Please input a valid shipping address here. 43158 PR 501 E Ste. Genev…" at bounding box center [446, 211] width 252 height 277
click at [429, 121] on input "text" at bounding box center [430, 115] width 221 height 21
paste input "Jennifer McCoy"
type input "Jennifer McCoy"
click at [490, 83] on p "Please input a valid shipping address here." at bounding box center [430, 88] width 221 height 10
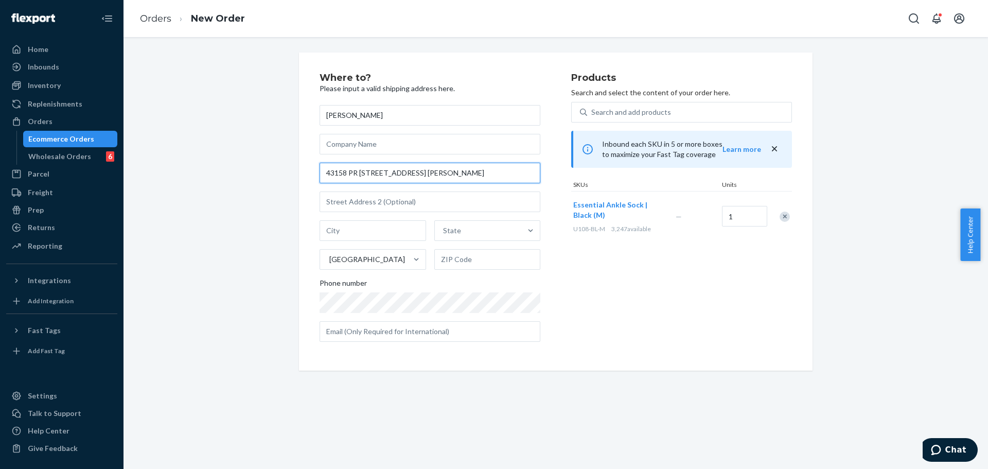
drag, startPoint x: 374, startPoint y: 175, endPoint x: 440, endPoint y: 174, distance: 65.4
click at [440, 174] on input "43158 PR [STREET_ADDRESS] [PERSON_NAME]" at bounding box center [430, 173] width 221 height 21
click at [377, 175] on input "43158 PR [STREET_ADDRESS] [PERSON_NAME]" at bounding box center [430, 173] width 221 height 21
drag, startPoint x: 375, startPoint y: 172, endPoint x: 449, endPoint y: 180, distance: 74.5
click at [449, 180] on input "43158 PR [STREET_ADDRESS] [PERSON_NAME]" at bounding box center [430, 173] width 221 height 21
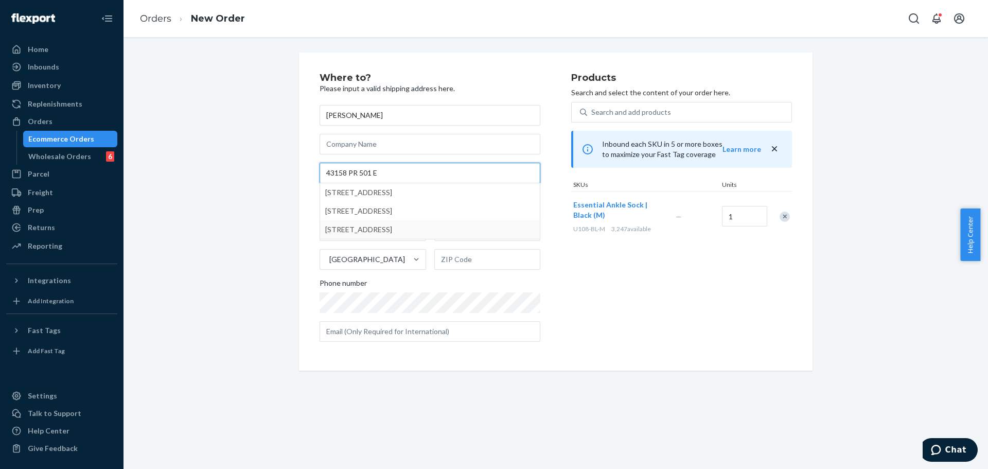
type input "43158 PR 501 E"
click at [539, 294] on div "Where to? Please input a valid shipping address here. Jennifer McCoy 43158 PR 5…" at bounding box center [446, 211] width 252 height 277
click at [400, 231] on input "text" at bounding box center [373, 230] width 107 height 21
paste input "Ste. Genevieve"
type input "Ste. Genevieve"
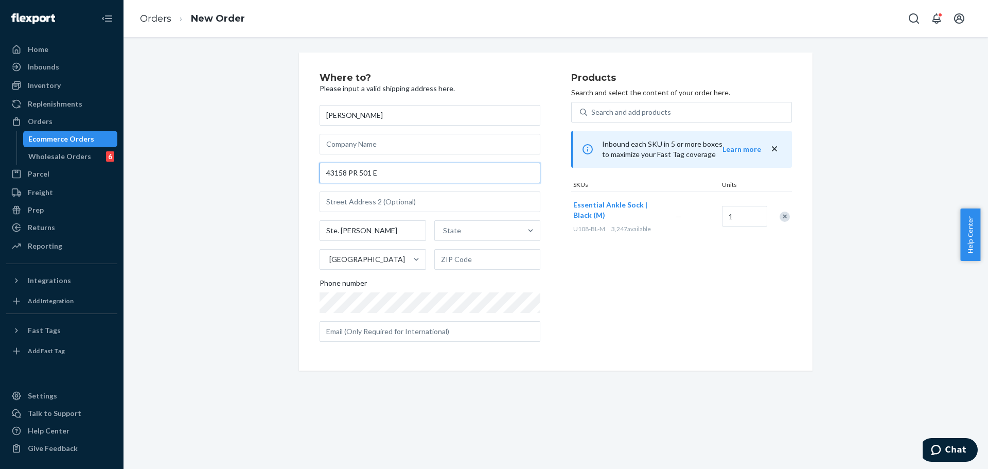
click at [427, 175] on input "43158 PR 501 E" at bounding box center [430, 173] width 221 height 21
click at [427, 174] on input "43158 PR 501 E" at bounding box center [430, 173] width 221 height 21
paste input "text"
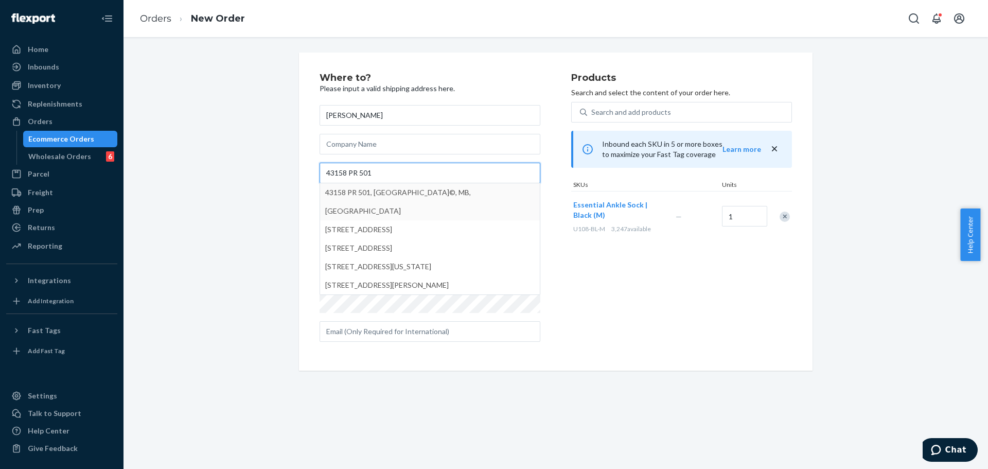
type input "43158 PR 501"
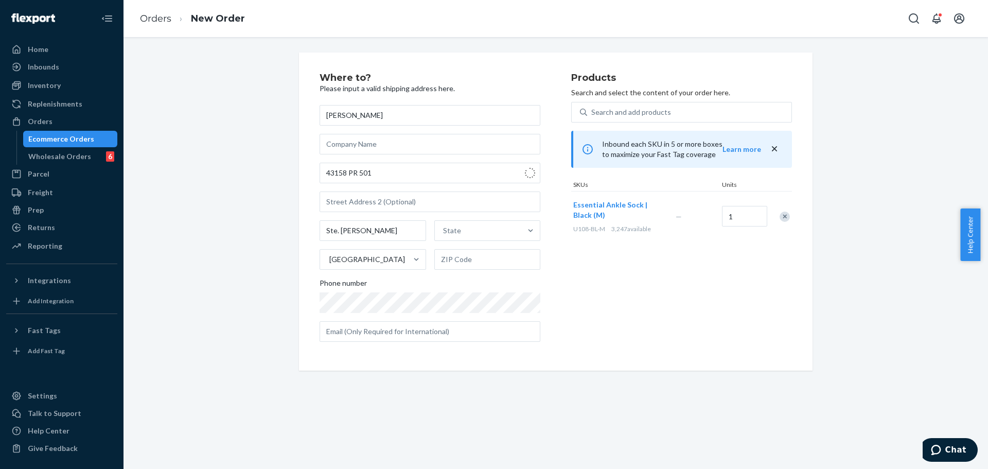
type input "Tachã©"
type input "R5J 0B1"
click at [596, 303] on div "Products Search and select the content of your order here. Search and add produ…" at bounding box center [681, 211] width 221 height 277
click at [605, 290] on div "Products Search and select the content of your order here. Search and add produ…" at bounding box center [681, 211] width 221 height 277
click at [606, 344] on div "Products Search and select the content of your order here. Search and add produ…" at bounding box center [681, 211] width 221 height 277
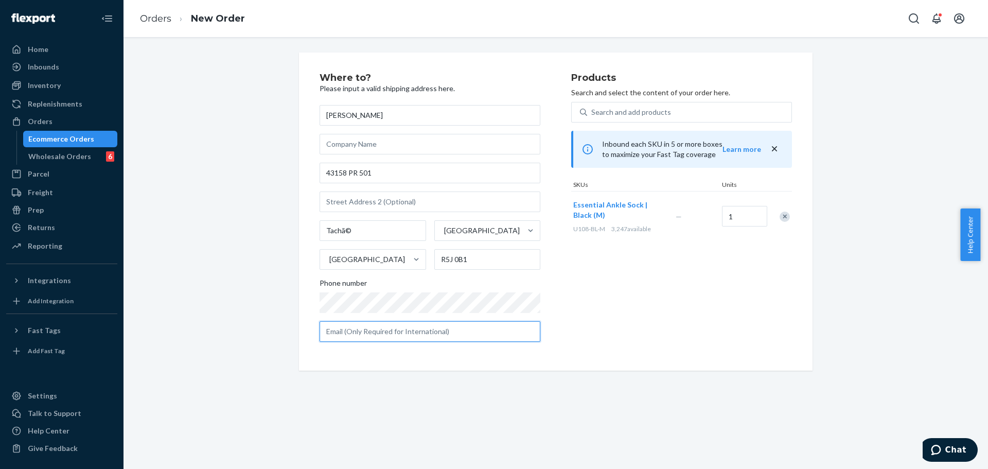
drag, startPoint x: 435, startPoint y: 338, endPoint x: 447, endPoint y: 337, distance: 11.9
click at [435, 338] on input "text" at bounding box center [430, 331] width 221 height 21
paste input "jncc07@hotmail.com"
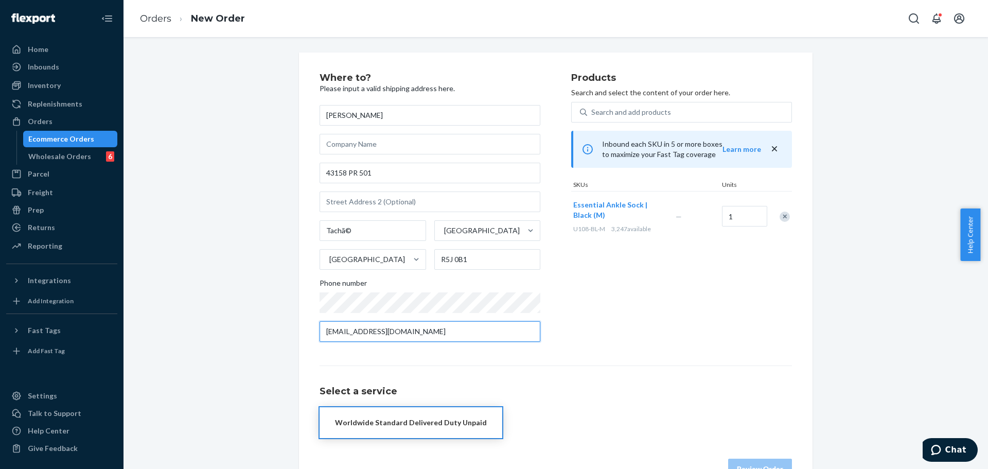
type input "jncc07@hotmail.com"
click at [621, 301] on div "Products Search and select the content of your order here. Search and add produ…" at bounding box center [681, 211] width 221 height 277
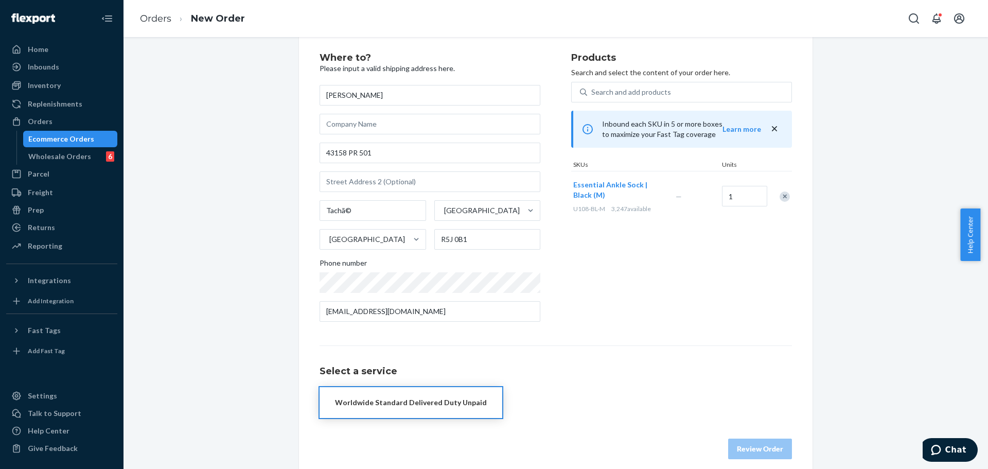
scroll to position [31, 0]
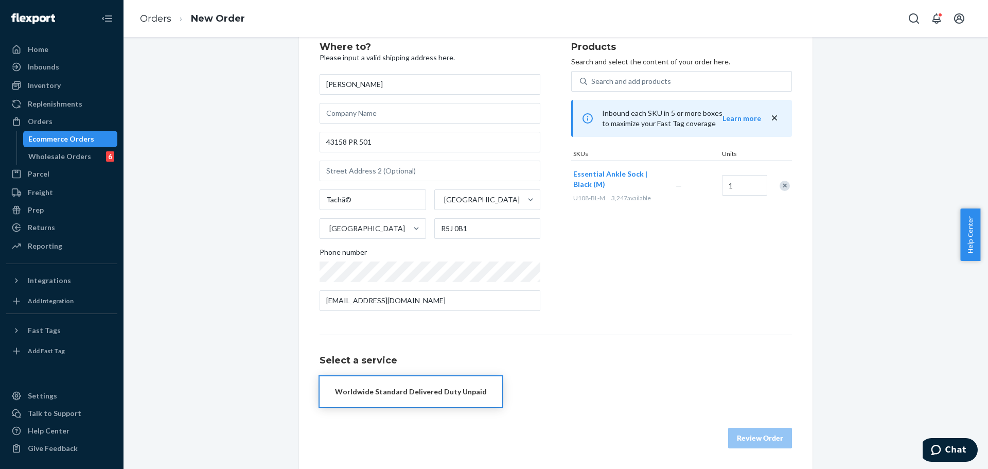
drag, startPoint x: 477, startPoint y: 380, endPoint x: 496, endPoint y: 378, distance: 18.6
click at [477, 380] on button "Worldwide Standard Delivered Duty Unpaid" at bounding box center [411, 391] width 183 height 31
click at [758, 438] on button "Review Order" at bounding box center [760, 438] width 64 height 21
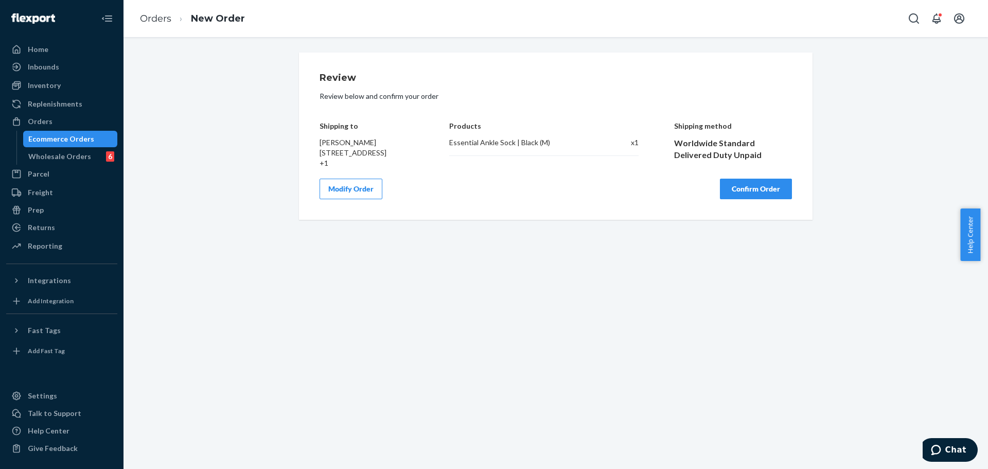
scroll to position [0, 0]
click at [764, 199] on button "Confirm Order" at bounding box center [756, 189] width 72 height 21
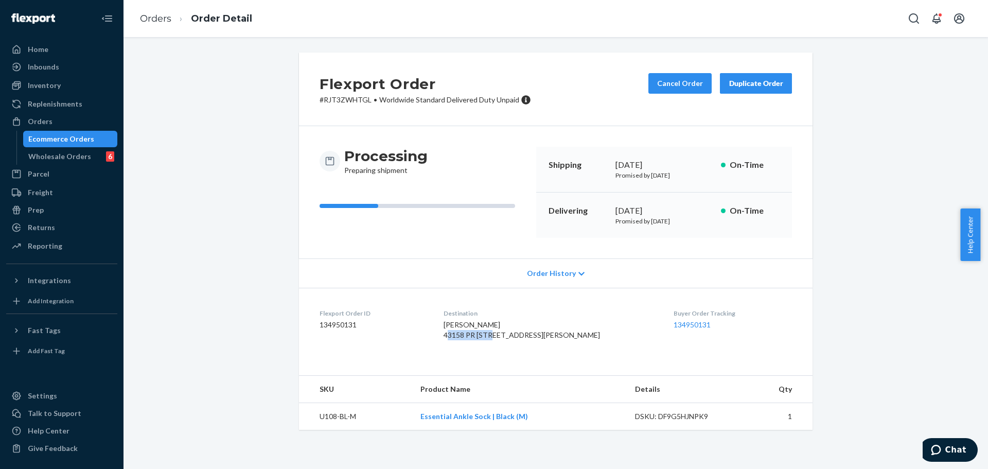
drag, startPoint x: 463, startPoint y: 336, endPoint x: 512, endPoint y: 336, distance: 48.4
click at [512, 336] on div "Jennifer McCoy 43158 PR 501 Ste Genevieve, MB R5J 0B1 CA" at bounding box center [550, 330] width 213 height 21
copy span "43158 PR 501"
drag, startPoint x: 472, startPoint y: 345, endPoint x: 507, endPoint y: 345, distance: 34.5
click at [507, 339] on span "Jennifer McCoy 43158 PR 501 Ste Genevieve, MB R5J 0B1 CA" at bounding box center [522, 329] width 156 height 19
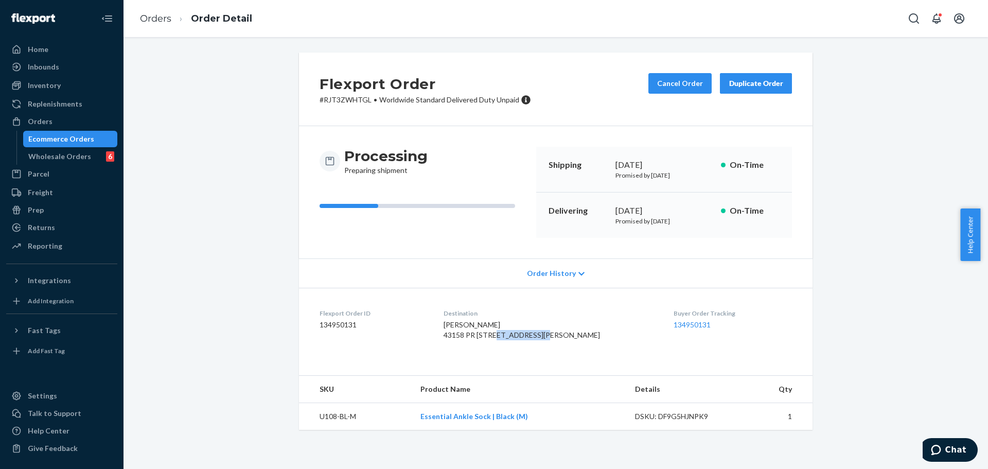
copy span "Ste Genevieve"
drag, startPoint x: 525, startPoint y: 345, endPoint x: 552, endPoint y: 345, distance: 27.3
click at [552, 340] on div "Jennifer McCoy 43158 PR 501 Ste Genevieve, MB R5J 0B1 CA" at bounding box center [550, 330] width 213 height 21
copy span "R5J 0B1"
click at [658, 88] on button "Cancel Order" at bounding box center [680, 83] width 63 height 21
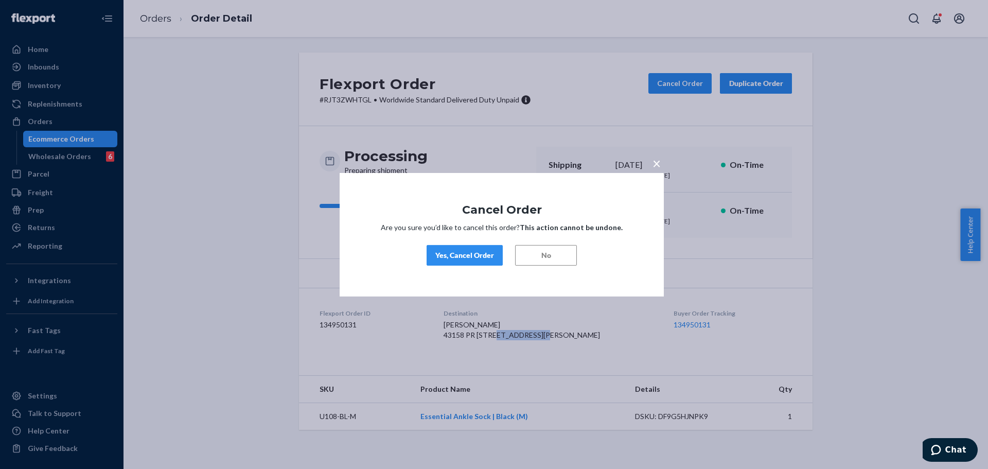
drag, startPoint x: 485, startPoint y: 253, endPoint x: 549, endPoint y: 240, distance: 65.5
click at [485, 253] on div "Yes, Cancel Order" at bounding box center [464, 255] width 59 height 10
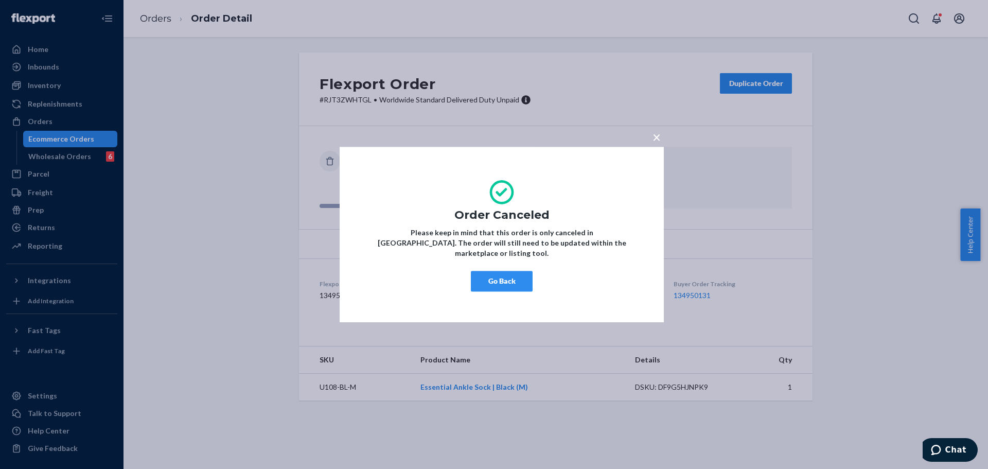
click at [527, 279] on button "Go Back" at bounding box center [502, 281] width 62 height 21
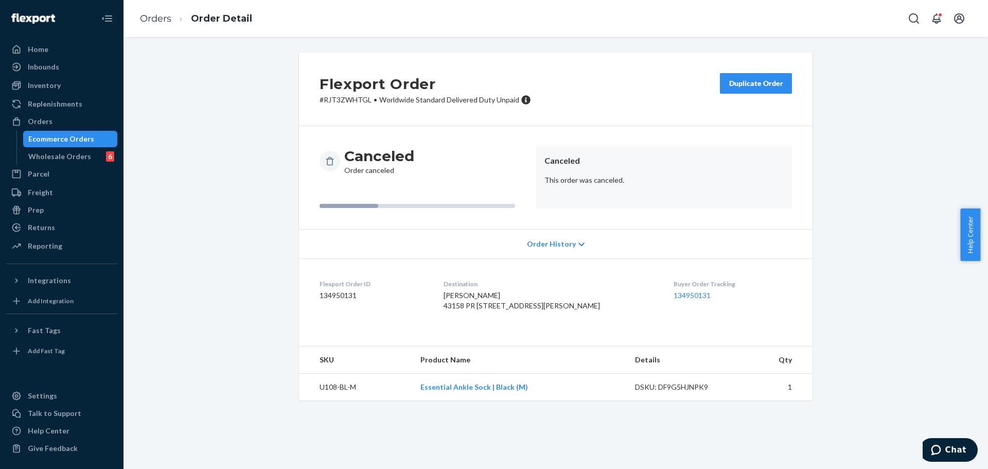
click at [753, 88] on div "Duplicate Order" at bounding box center [756, 83] width 55 height 10
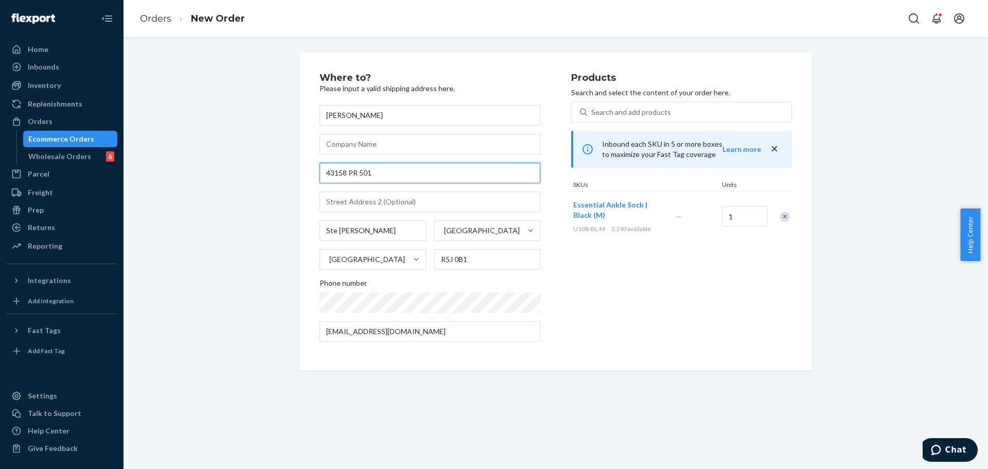
click at [481, 177] on input "43158 PR 501" at bounding box center [430, 173] width 221 height 21
paste input "119 40 Union Turnpike 5V Kew Gardens"
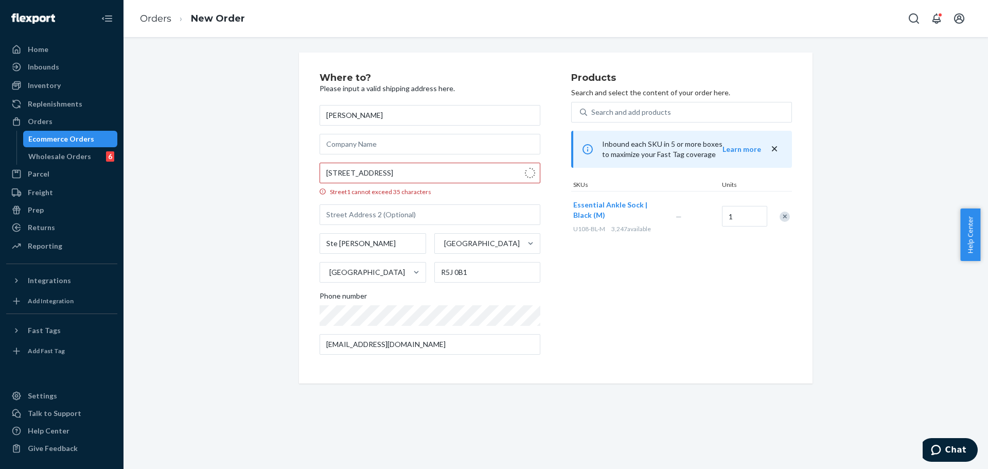
type input "119-40 Union Tpke"
type input "5v"
type input "Queens - New York"
type input "11415"
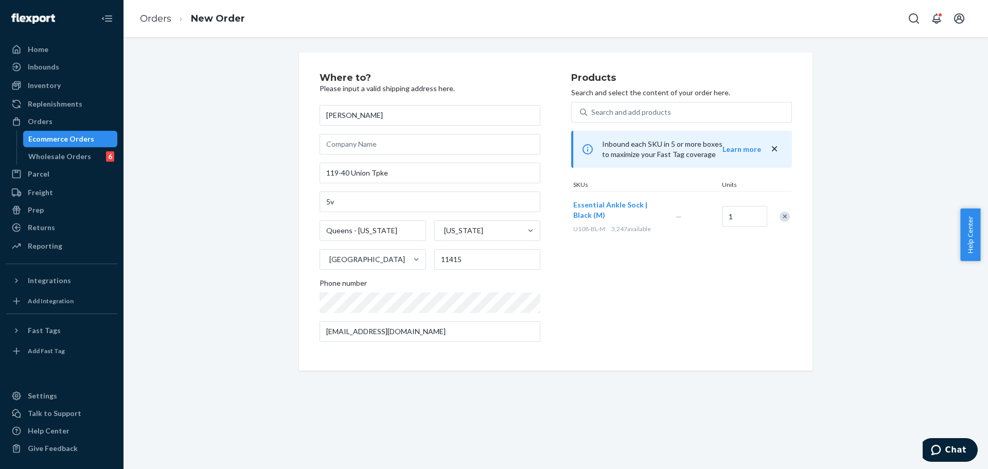
click at [446, 185] on div "Jennifer McCoy 119-40 Union Tpke 5v Queens - New York New York United States 11…" at bounding box center [430, 223] width 221 height 237
click at [440, 173] on input "119-40 Union Tpke" at bounding box center [430, 173] width 221 height 21
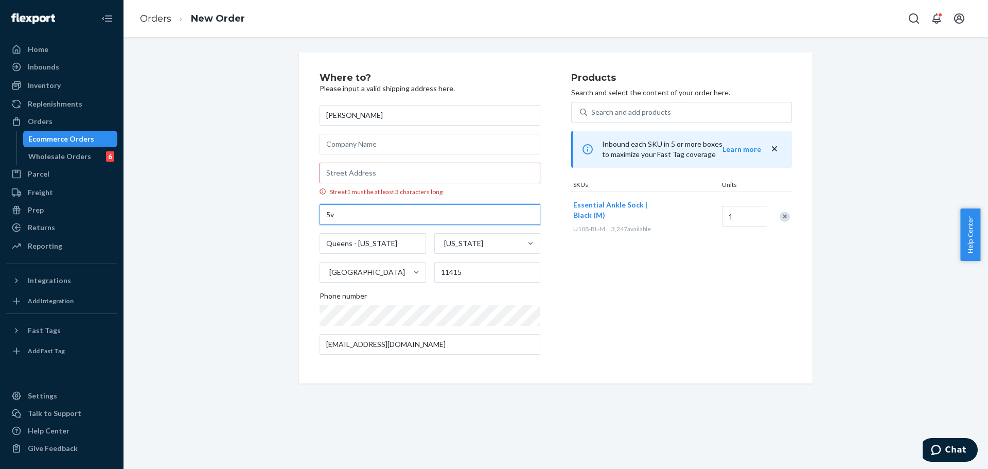
click at [406, 215] on input "5v" at bounding box center [430, 214] width 221 height 21
click at [408, 250] on input "Queens - New York" at bounding box center [373, 243] width 107 height 21
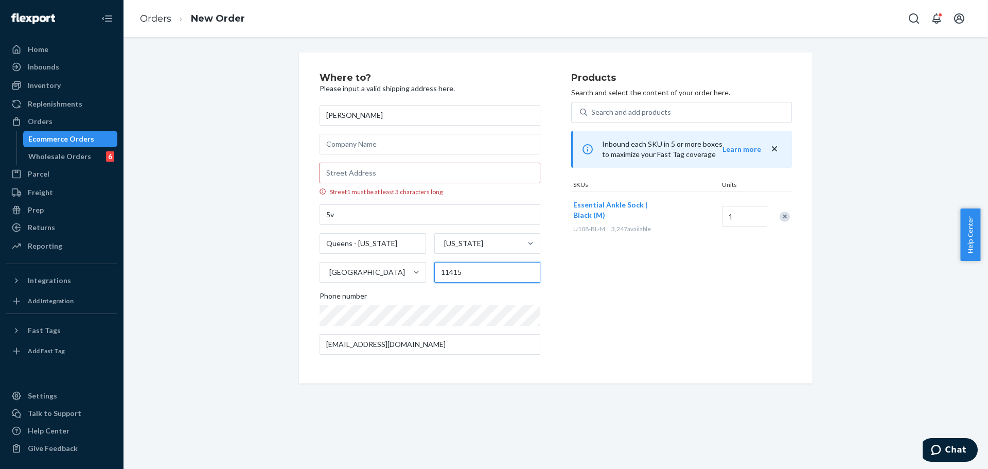
click at [488, 279] on input "11415" at bounding box center [487, 272] width 107 height 21
click at [428, 175] on input "Street1 must be at least 3 characters long" at bounding box center [430, 173] width 221 height 21
paste input "119-40 Union Tpke"
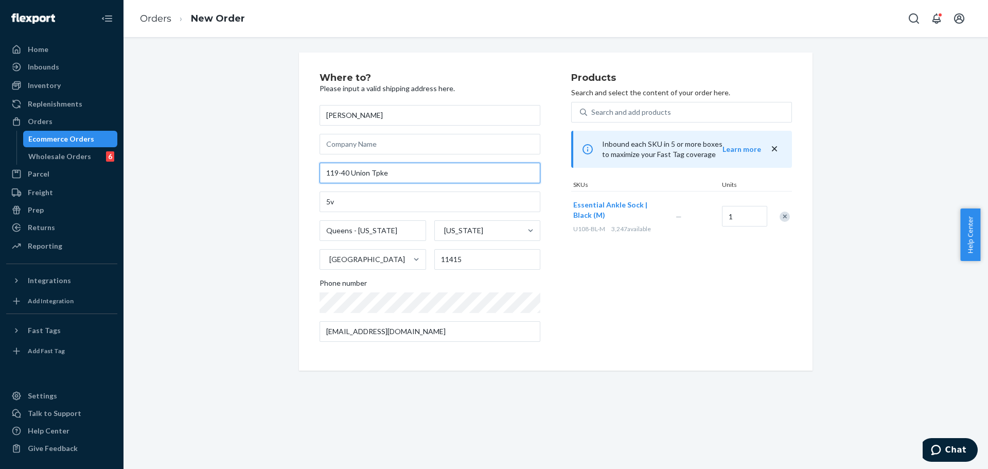
type input "119-40 Union Tpke"
click at [542, 276] on div "Where to? Please input a valid shipping address here. Jennifer McCoy 119-40 Uni…" at bounding box center [446, 211] width 252 height 277
click at [591, 277] on div "Products Search and select the content of your order here. Search and add produ…" at bounding box center [681, 211] width 221 height 277
click at [586, 318] on div "Products Search and select the content of your order here. Search and add produ…" at bounding box center [681, 211] width 221 height 277
click at [463, 171] on input "119-40 Union Tpke" at bounding box center [430, 173] width 221 height 21
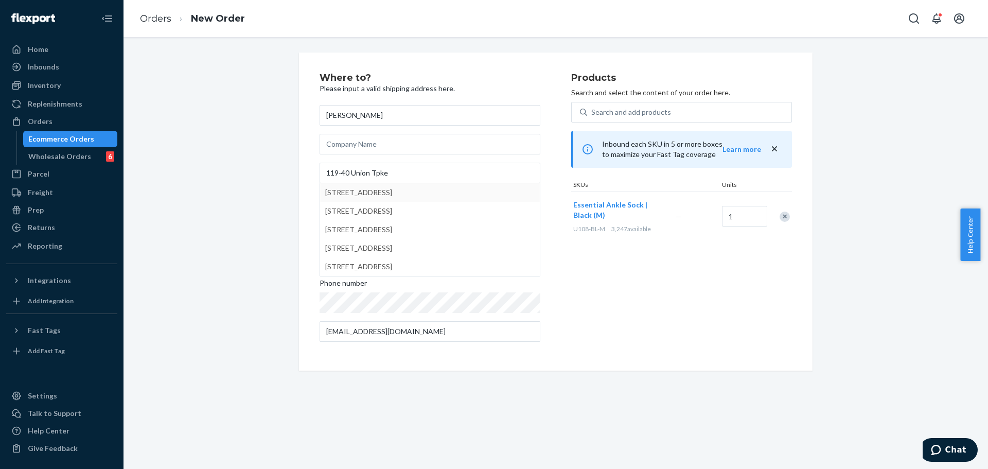
click at [551, 105] on div "Where to? Please input a valid shipping address here. Jennifer McCoy 119-40 Uni…" at bounding box center [446, 211] width 252 height 277
click at [588, 266] on div "Products Search and select the content of your order here. Search and add produ…" at bounding box center [681, 211] width 221 height 277
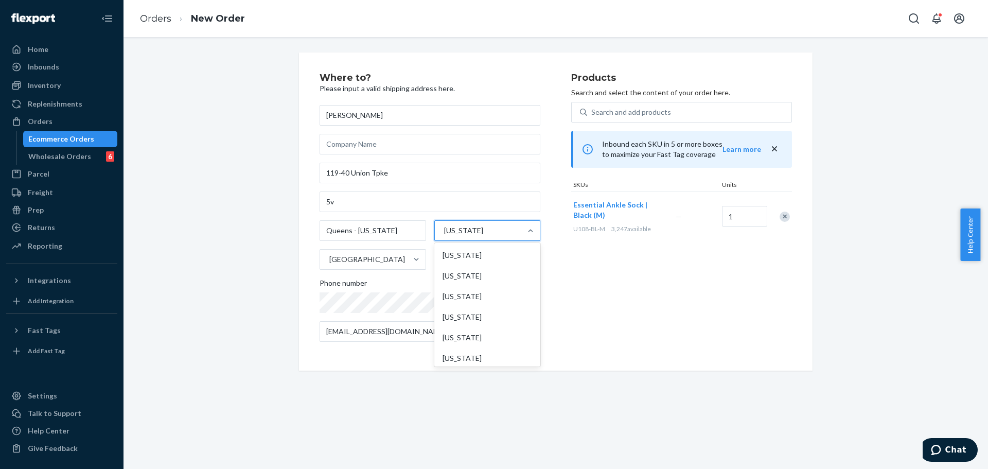
click at [493, 232] on div "New York" at bounding box center [478, 230] width 87 height 21
click at [444, 232] on input "option New York focused, 35 of 59. 59 results available. Use Up and Down to cho…" at bounding box center [443, 230] width 1 height 10
click at [487, 345] on div "New York" at bounding box center [488, 349] width 102 height 21
click at [444, 236] on input "option New York focused, 35 of 59. 59 results available. Use Up and Down to cho…" at bounding box center [443, 230] width 1 height 10
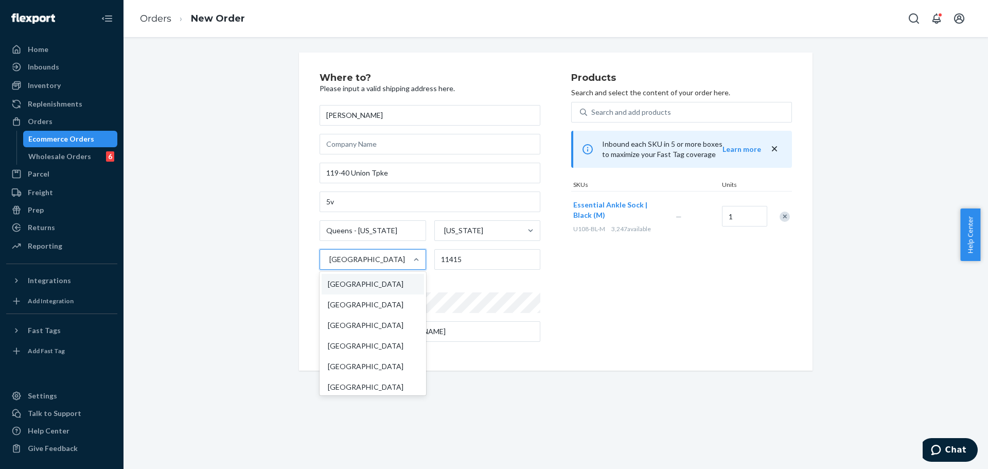
click at [366, 266] on div "United States" at bounding box center [363, 259] width 87 height 21
click at [329, 265] on input "option United States focused, 1 of 241. 241 results available. Use Up and Down …" at bounding box center [328, 259] width 1 height 10
click at [361, 292] on div "United States" at bounding box center [373, 284] width 102 height 21
click at [329, 265] on input "option China focused, 2 of 241. 241 results available. Use Up and Down to choos…" at bounding box center [328, 259] width 1 height 10
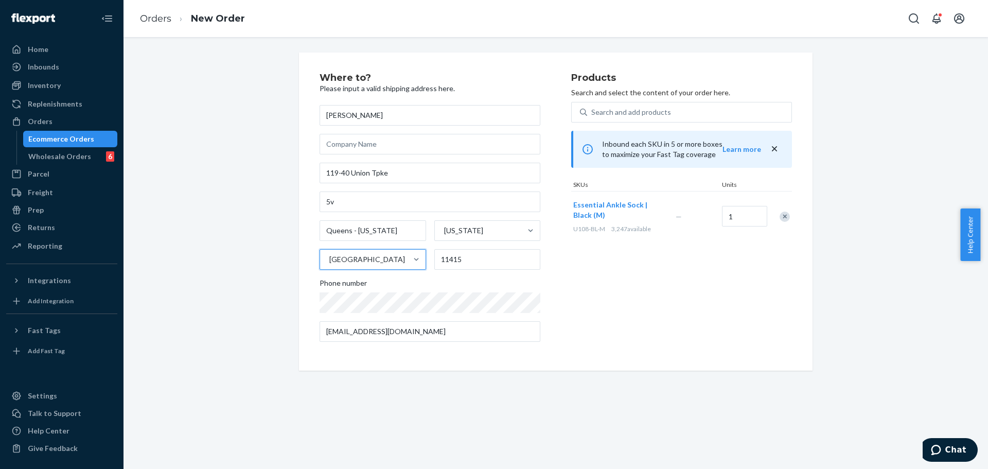
drag, startPoint x: 644, startPoint y: 339, endPoint x: 627, endPoint y: 340, distance: 17.0
click at [645, 339] on div "Products Search and select the content of your order here. Search and add produ…" at bounding box center [681, 211] width 221 height 277
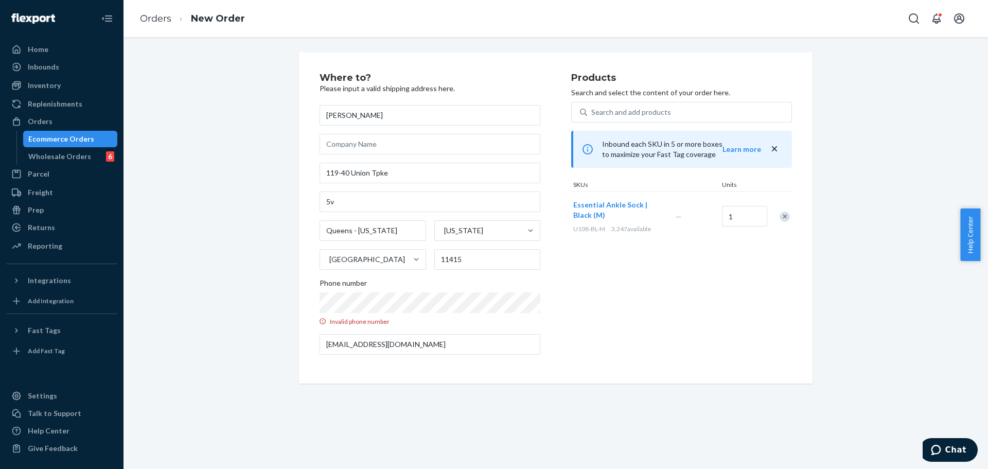
click at [643, 307] on div "Products Search and select the content of your order here. Search and add produ…" at bounding box center [681, 218] width 221 height 290
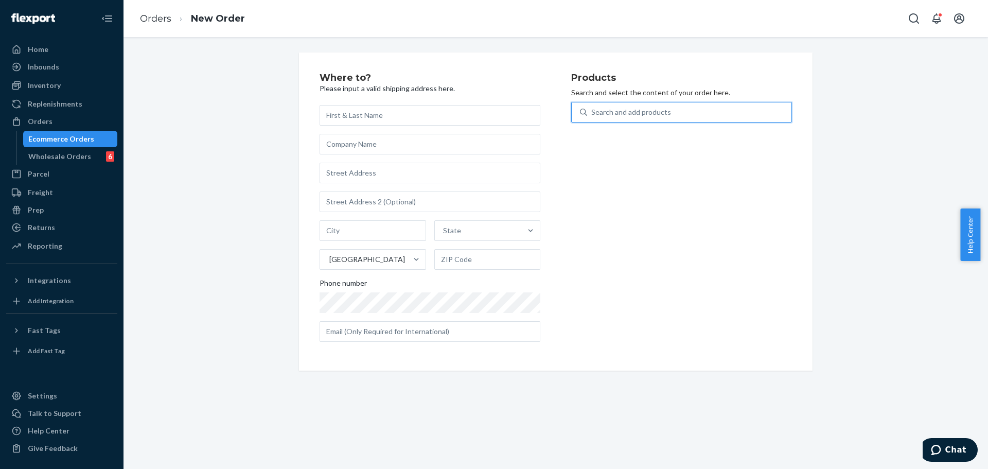
click at [647, 111] on div "Search and add products" at bounding box center [631, 112] width 80 height 10
click at [592, 111] on input "0 results available. Use Up and Down to choose options, press Enter to select t…" at bounding box center [591, 112] width 1 height 10
click at [599, 112] on input "u1-8-bl-m" at bounding box center [607, 112] width 33 height 10
type input "u108-bl-m"
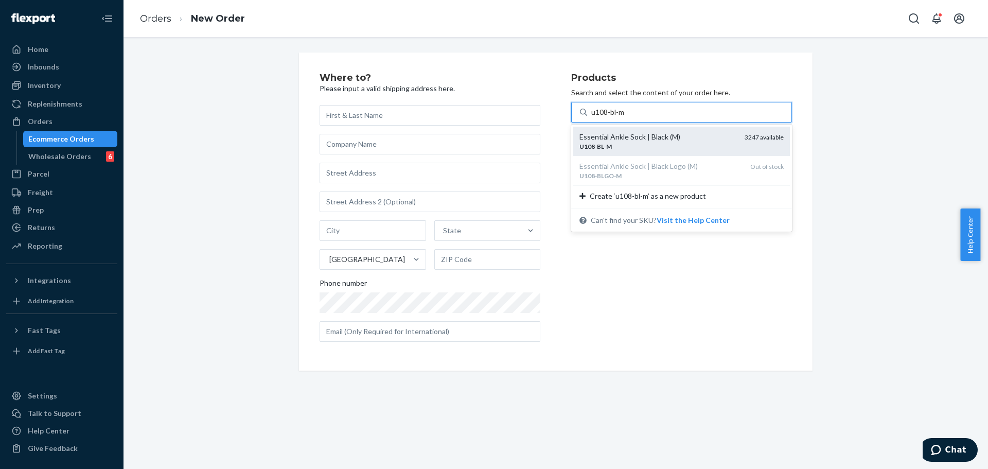
click at [637, 140] on div "Essential Ankle Sock | Black (M)" at bounding box center [658, 137] width 157 height 10
click at [626, 117] on input "u108-bl-m" at bounding box center [608, 112] width 34 height 10
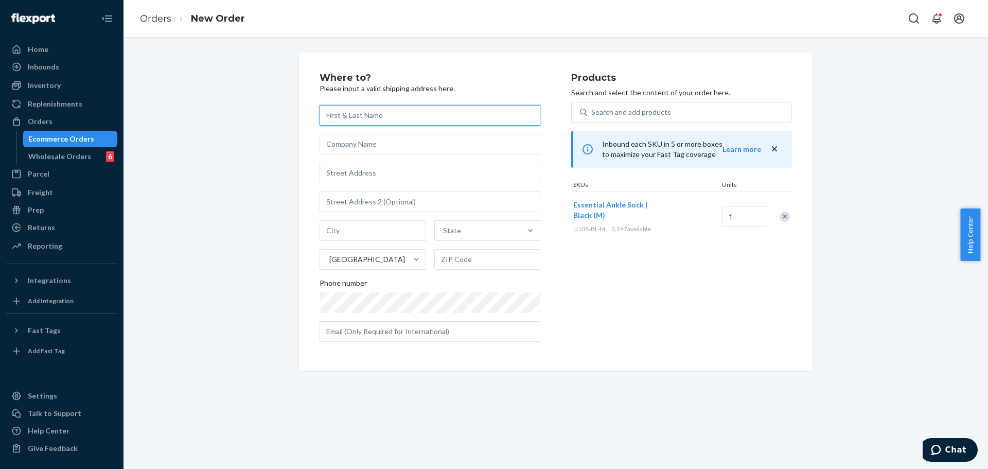
click at [456, 121] on input "text" at bounding box center [430, 115] width 221 height 21
paste input "Richard Pulkoski"
type input "Richard Pulkoski"
click at [482, 71] on div "Where to? Please input a valid shipping address here. Richard Pulkoski State Un…" at bounding box center [556, 212] width 514 height 318
click at [457, 169] on input "text" at bounding box center [430, 173] width 221 height 21
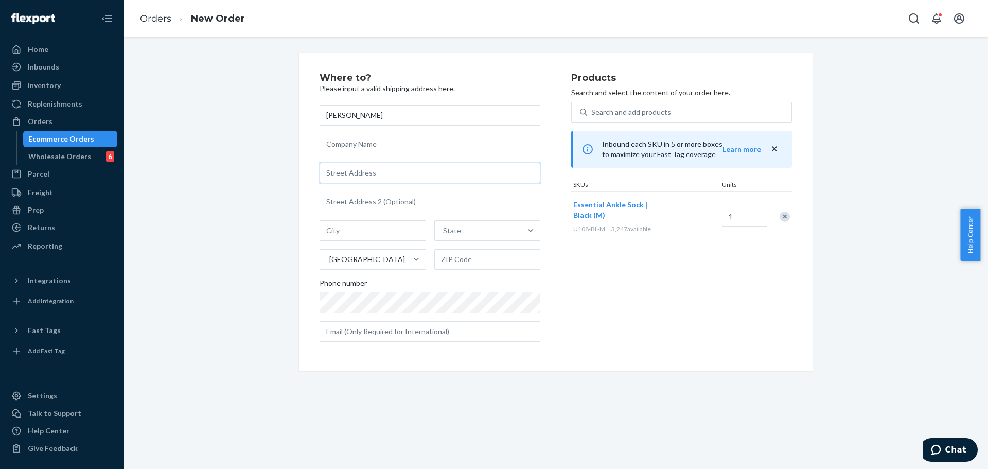
paste input "119 40 Union Turnpike 5V"
click at [550, 134] on div "Where to? Please input a valid shipping address here. Richard Pulkoski 119 40 U…" at bounding box center [446, 211] width 252 height 277
click at [450, 178] on input "119 40 Union Turnpike" at bounding box center [430, 173] width 221 height 21
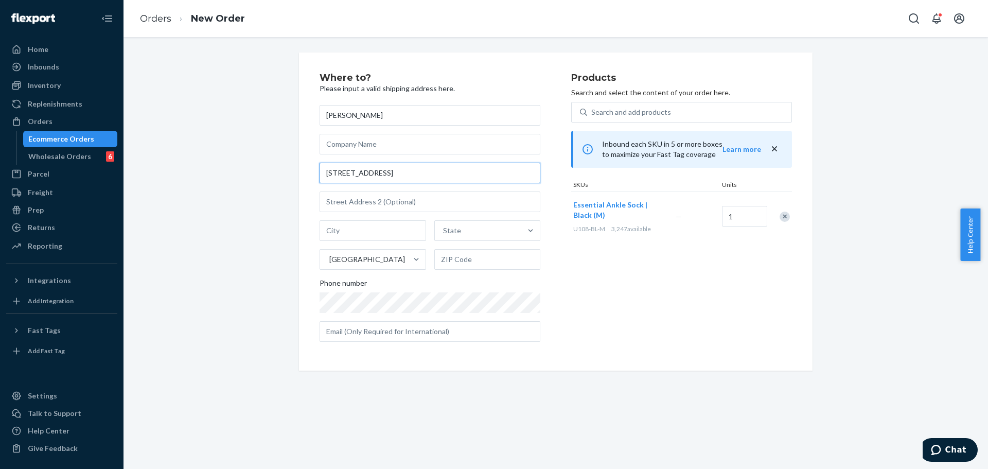
click at [450, 178] on input "119 40 Union Turnpike" at bounding box center [430, 173] width 221 height 21
paste input "-40 Union Tpke"
type input "119-40 Union Tpke"
click at [596, 311] on div "Products Search and select the content of your order here. Search and add produ…" at bounding box center [681, 211] width 221 height 277
click at [387, 229] on input "text" at bounding box center [373, 230] width 107 height 21
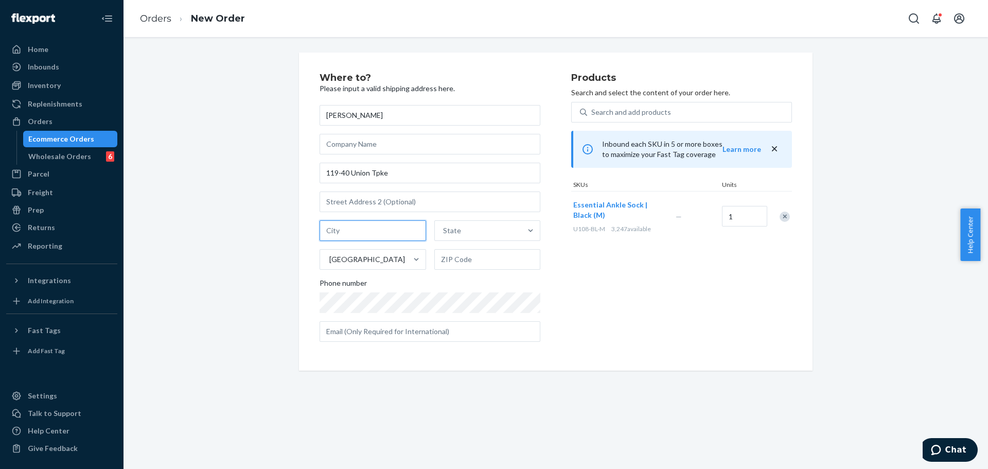
click at [387, 229] on input "text" at bounding box center [373, 230] width 107 height 21
paste input "Kew Gardens"
type input "Kew Gardens"
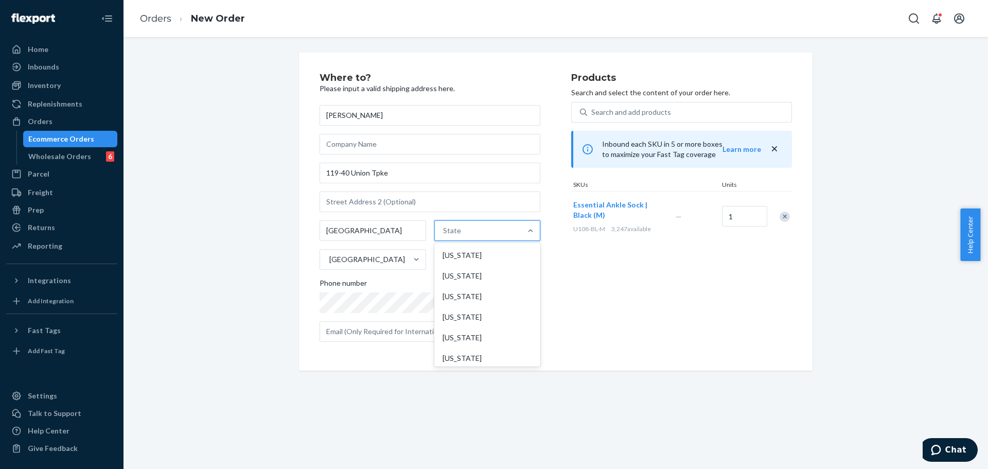
click at [475, 232] on div "State" at bounding box center [478, 230] width 87 height 21
click at [444, 232] on input "option Alabama focused, 1 of 59. 59 results available. Use Up and Down to choos…" at bounding box center [443, 230] width 1 height 10
type input "ne"
drag, startPoint x: 487, startPoint y: 338, endPoint x: 502, endPoint y: 333, distance: 16.0
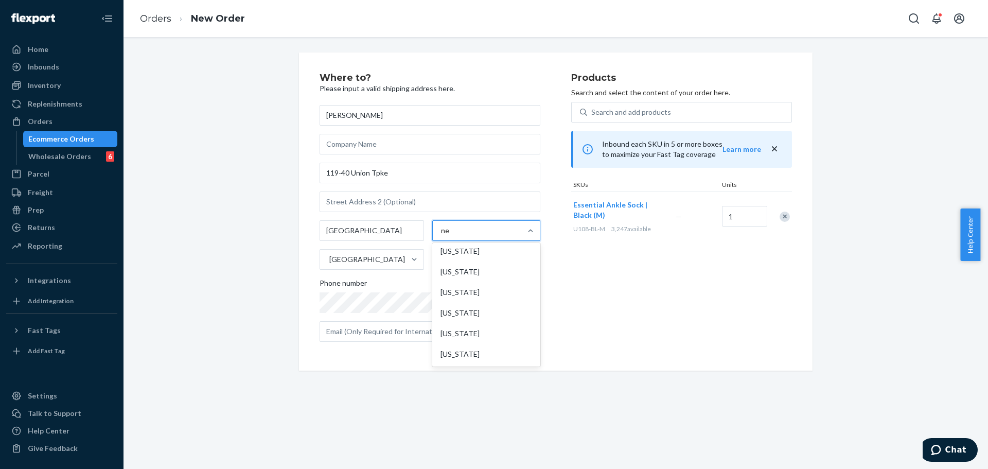
click at [489, 339] on div "New York" at bounding box center [486, 333] width 104 height 21
click at [450, 236] on input "ne" at bounding box center [445, 230] width 9 height 10
click at [590, 309] on div "Products Search and select the content of your order here. Search and add produ…" at bounding box center [681, 211] width 221 height 277
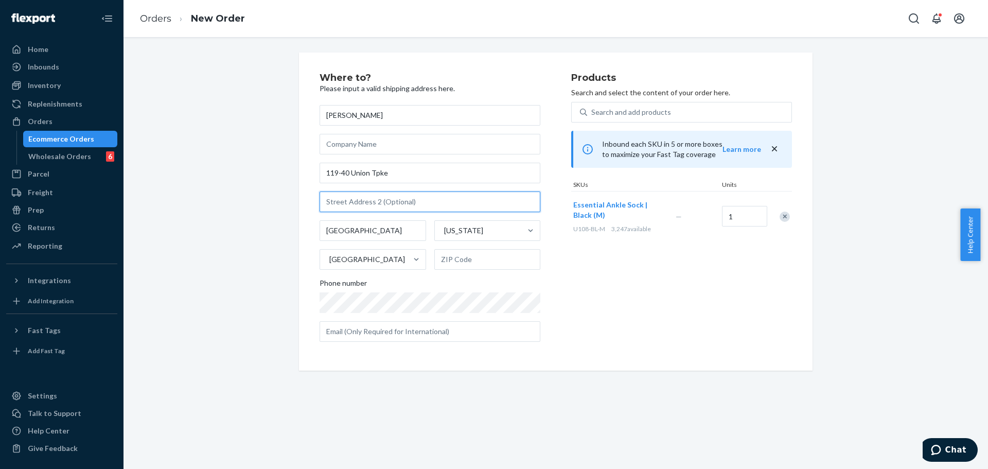
click at [441, 202] on input "text" at bounding box center [430, 201] width 221 height 21
paste input "5v"
type input "5v"
click at [572, 249] on div "Products Search and select the content of your order here. Search and add produ…" at bounding box center [681, 211] width 221 height 277
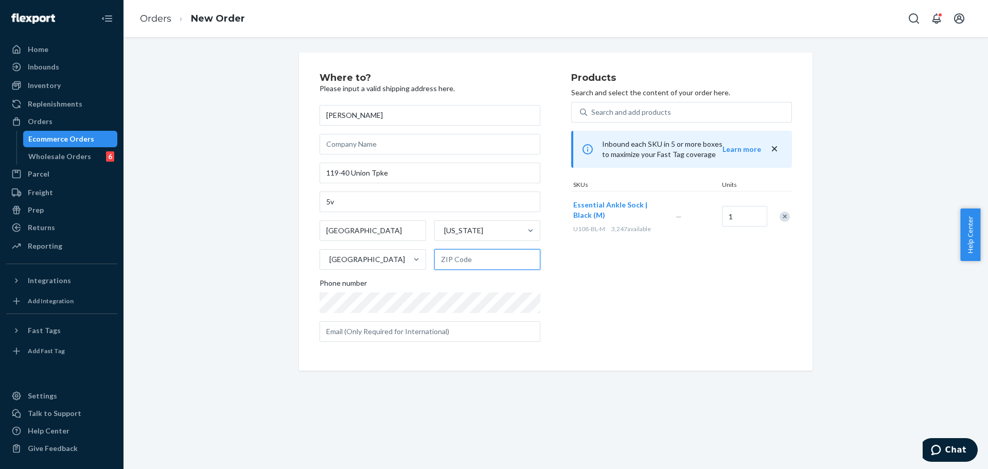
click at [477, 257] on input "text" at bounding box center [487, 259] width 107 height 21
paste input "11415"
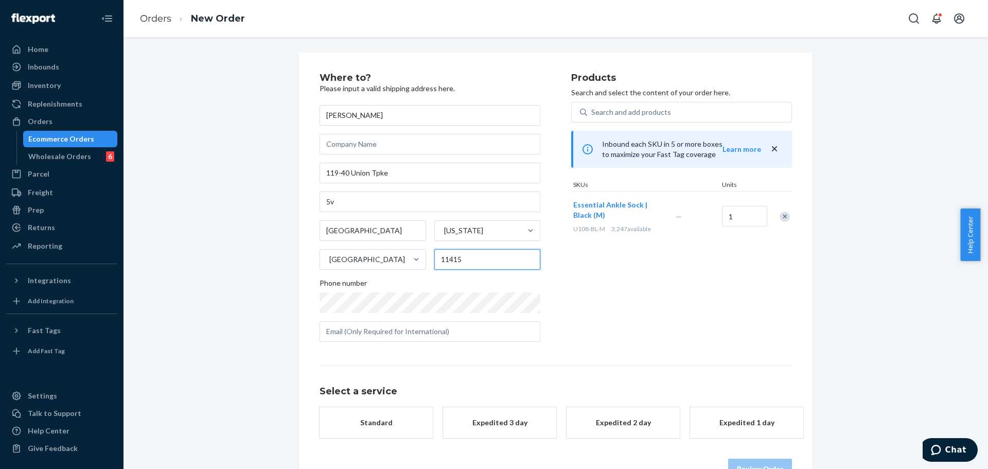
type input "11415"
click at [549, 282] on div "Where to? Please input a valid shipping address here. Richard Pulkoski 119-40 U…" at bounding box center [446, 211] width 252 height 277
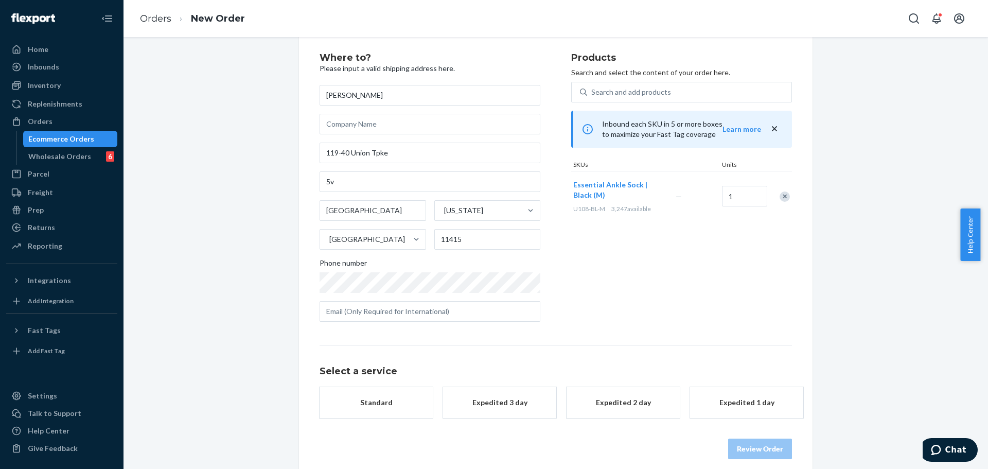
scroll to position [31, 0]
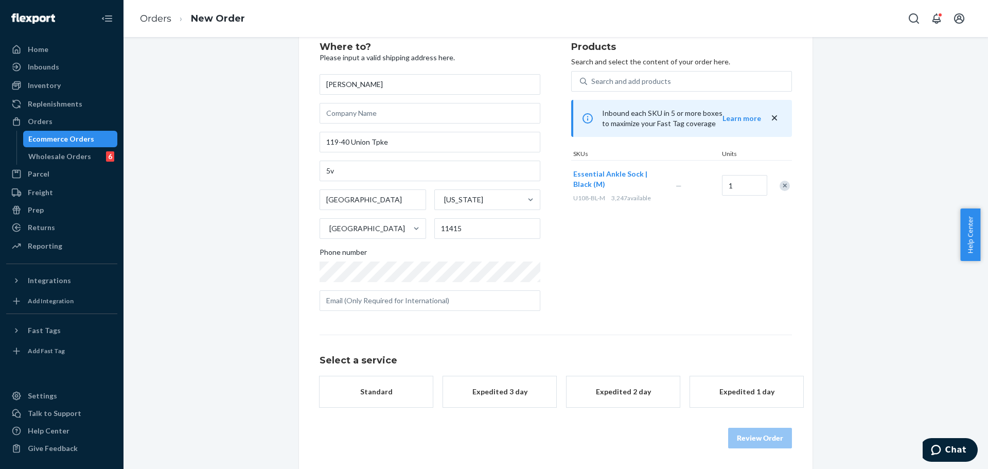
drag, startPoint x: 402, startPoint y: 392, endPoint x: 416, endPoint y: 392, distance: 13.9
click at [402, 393] on div "Standard" at bounding box center [376, 392] width 82 height 10
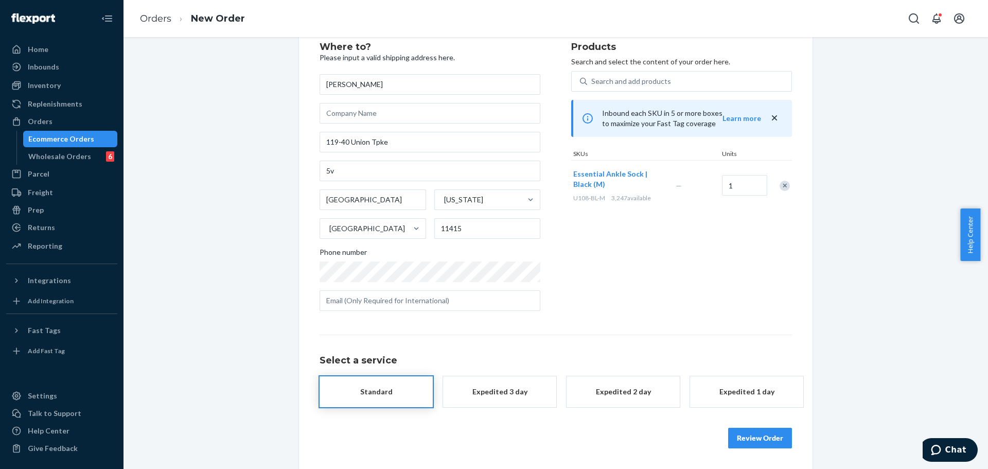
click at [603, 269] on div "Products Search and select the content of your order here. Search and add produ…" at bounding box center [681, 180] width 221 height 277
click at [755, 447] on button "Review Order" at bounding box center [760, 448] width 64 height 21
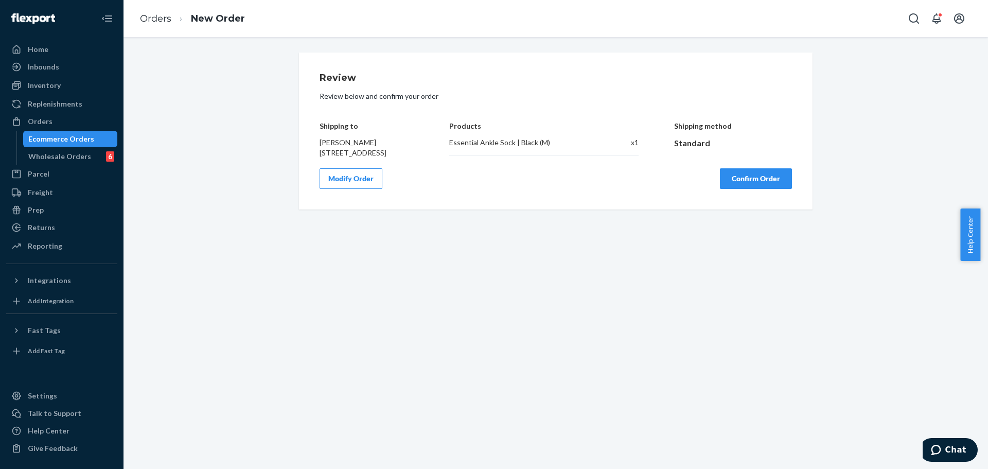
scroll to position [0, 0]
click at [752, 189] on button "Confirm Order" at bounding box center [756, 178] width 72 height 21
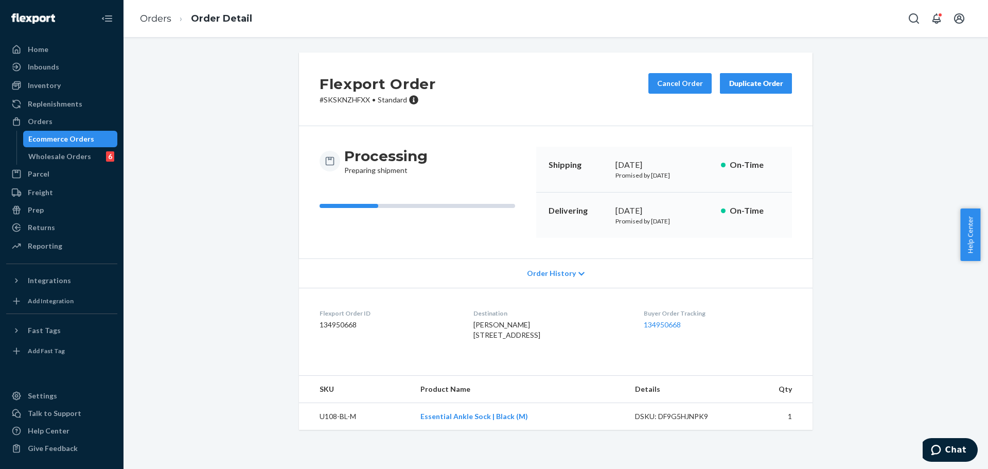
drag, startPoint x: 461, startPoint y: 336, endPoint x: 546, endPoint y: 338, distance: 85.5
click at [546, 338] on div "Richard Pulkoski 11940 Union Tpke Apt 5V Kew Gardens, NY 11415-1138 US" at bounding box center [550, 330] width 153 height 21
copy span "11940 Union Tpke Apt 5V"
drag, startPoint x: 461, startPoint y: 347, endPoint x: 501, endPoint y: 347, distance: 40.2
click at [501, 339] on span "Richard Pulkoski 11940 Union Tpke Apt 5V Kew Gardens, NY 11415-1138 US" at bounding box center [507, 329] width 67 height 19
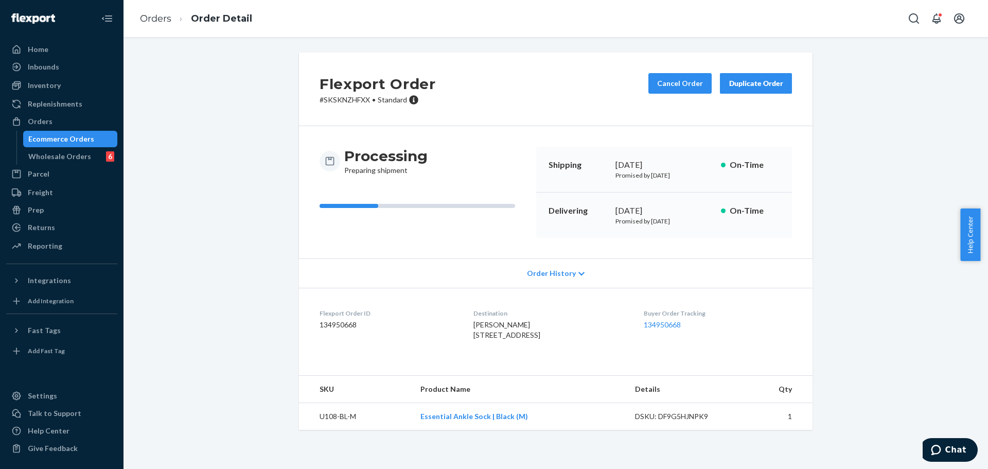
copy span "Kew Gardens"
click at [519, 339] on span "Richard Pulkoski 11940 Union Tpke Apt 5V Kew Gardens, NY 11415-1138 US" at bounding box center [507, 329] width 67 height 19
copy span "11415"
click at [664, 76] on button "Cancel Order" at bounding box center [680, 83] width 63 height 21
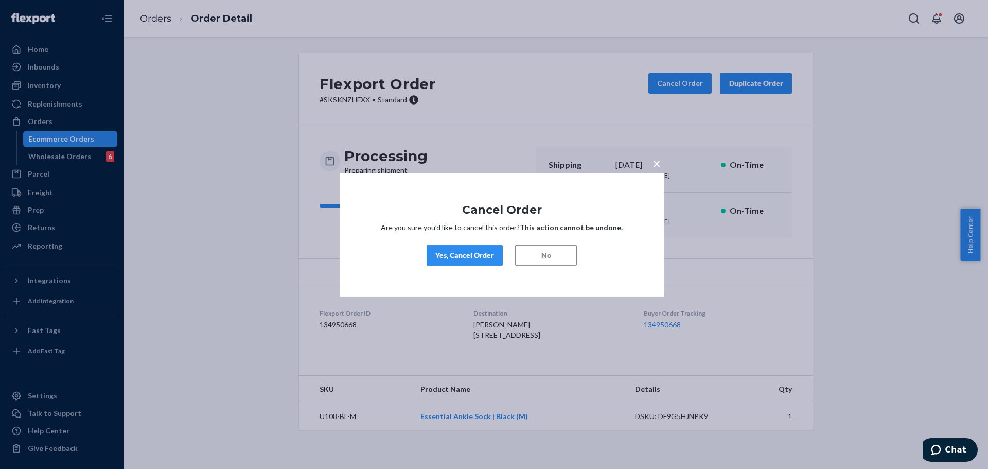
drag, startPoint x: 477, startPoint y: 254, endPoint x: 446, endPoint y: 163, distance: 96.5
click at [477, 255] on div "Yes, Cancel Order" at bounding box center [464, 255] width 59 height 10
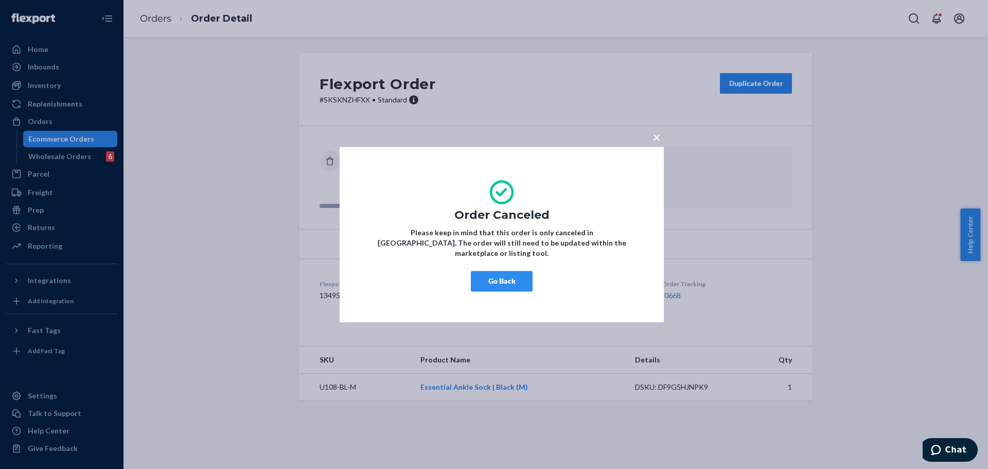
click at [655, 142] on span "×" at bounding box center [657, 137] width 8 height 18
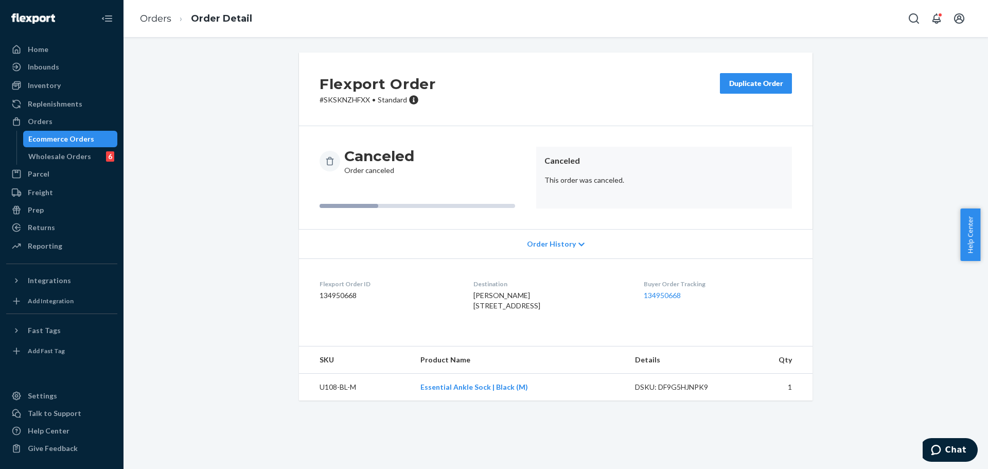
drag, startPoint x: 731, startPoint y: 87, endPoint x: 598, endPoint y: 164, distance: 154.1
click at [732, 88] on div "Duplicate Order" at bounding box center [756, 83] width 55 height 10
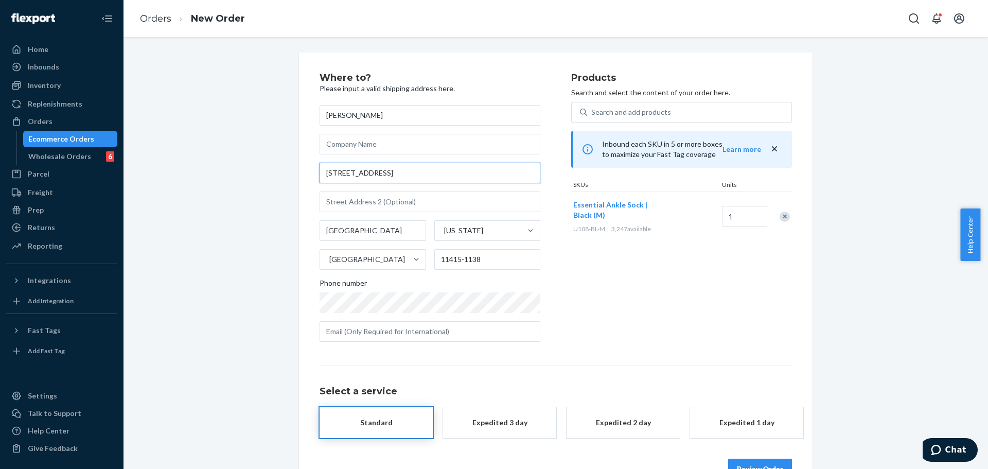
click at [435, 175] on input "11940 Union Tpke Apt 5V" at bounding box center [430, 173] width 221 height 21
paste input "9 Castle Rd South Freeport"
type input "9 Castle Rd"
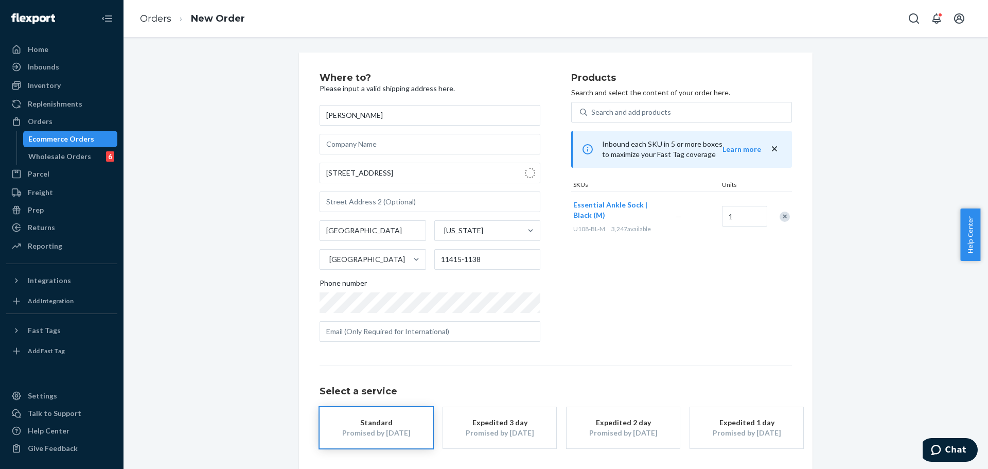
type input "Freeport"
type input "04032"
click at [618, 310] on div "Products Search and select the content of your order here. Search and add produ…" at bounding box center [681, 211] width 221 height 277
click at [607, 335] on div "Products Search and select the content of your order here. Search and add produ…" at bounding box center [681, 211] width 221 height 277
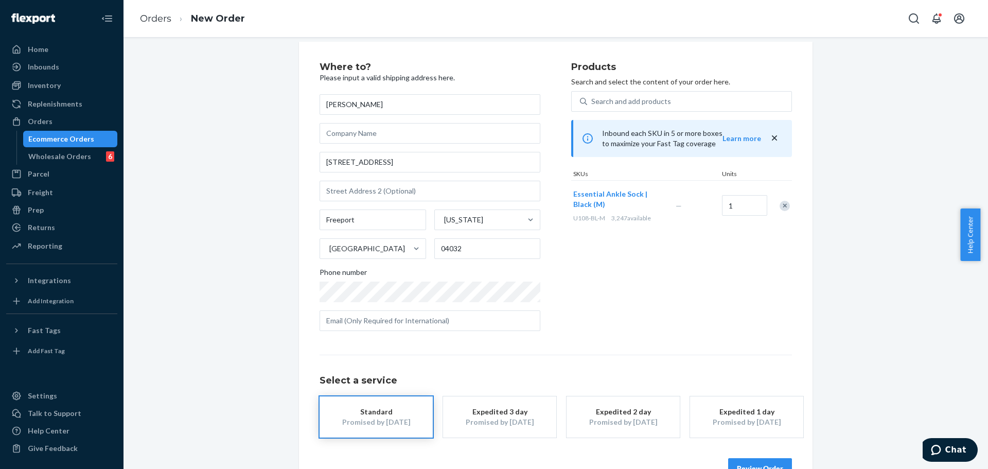
scroll to position [41, 0]
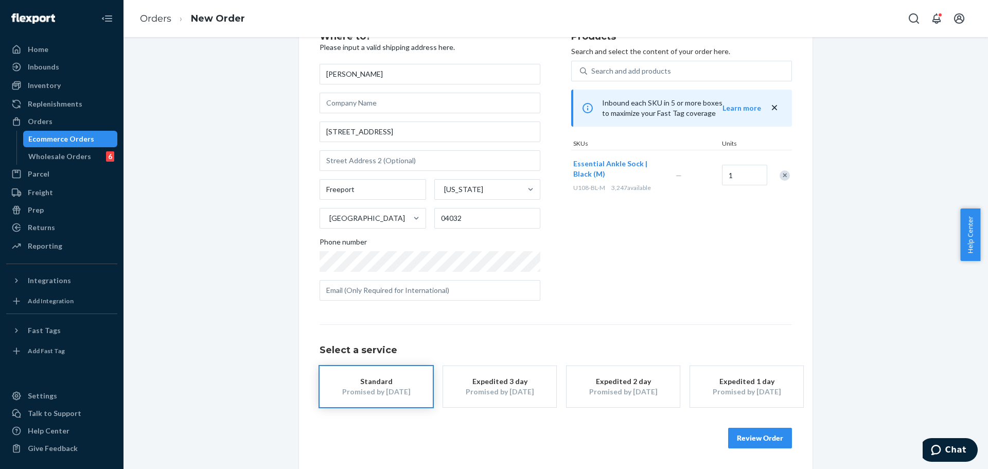
click at [756, 440] on button "Review Order" at bounding box center [760, 438] width 64 height 21
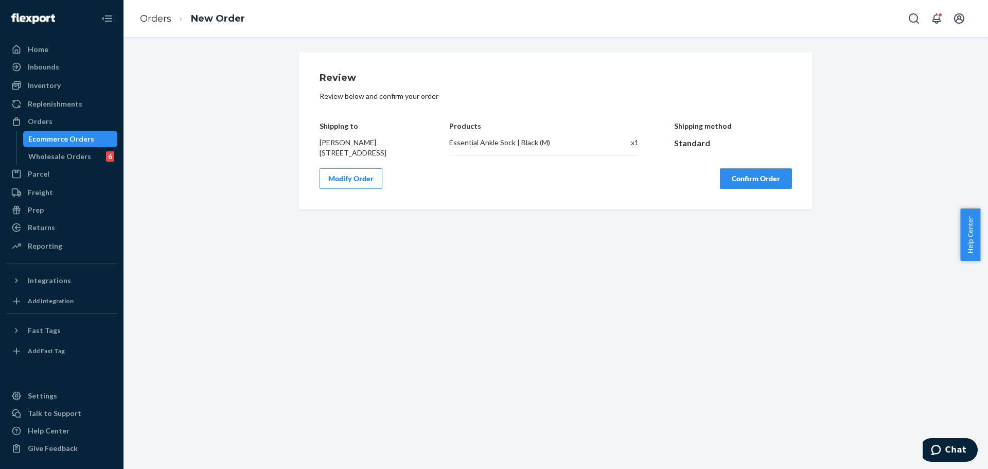
click at [746, 189] on button "Confirm Order" at bounding box center [756, 178] width 72 height 21
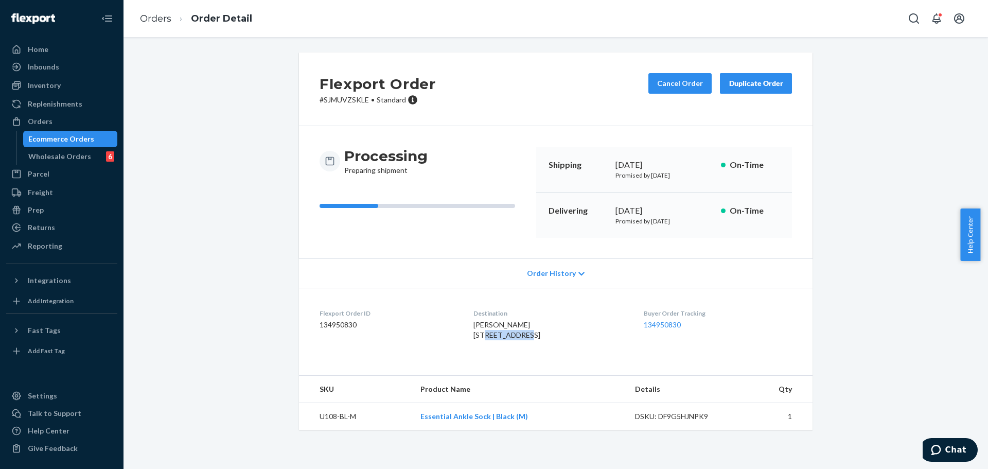
drag, startPoint x: 468, startPoint y: 336, endPoint x: 520, endPoint y: 336, distance: 52.0
click at [520, 336] on div "Richard Pulkoski 9 CASTLE RD FREEPORT, ME 04032 US" at bounding box center [550, 330] width 153 height 21
copy span "9 CASTLE RD"
click at [480, 339] on span "Richard Pulkoski 9 CASTLE RD FREEPORT, ME 04032 US" at bounding box center [507, 329] width 67 height 19
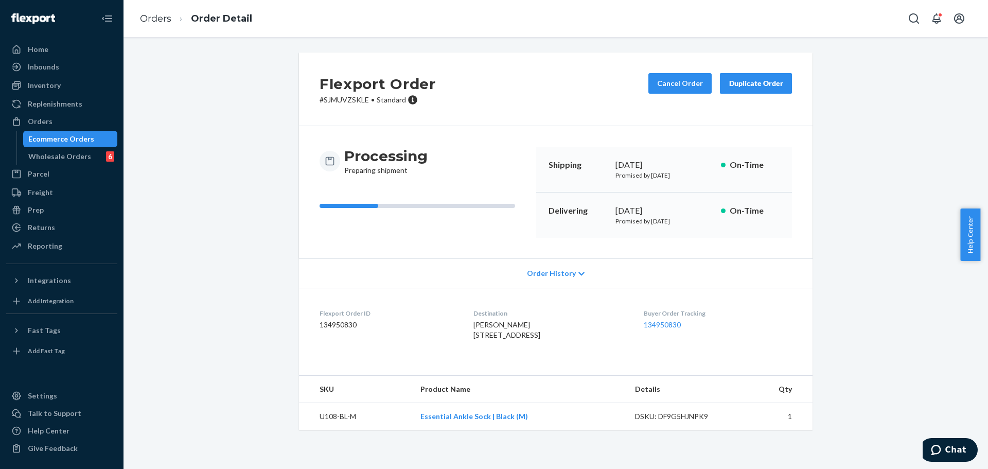
copy span "FREEPORT"
click at [528, 339] on span "Richard Pulkoski 9 CASTLE RD FREEPORT, ME 04032 US" at bounding box center [507, 329] width 67 height 19
copy span "04032"
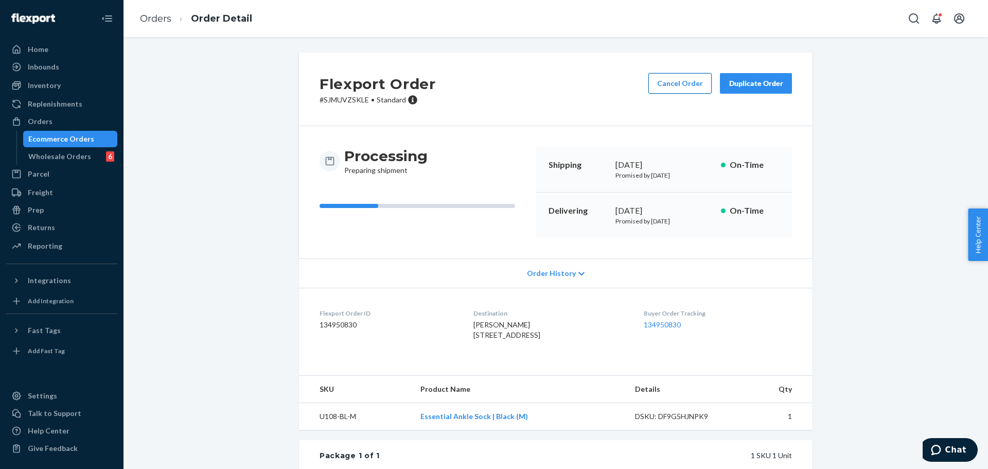
click at [678, 89] on button "Cancel Order" at bounding box center [680, 83] width 63 height 21
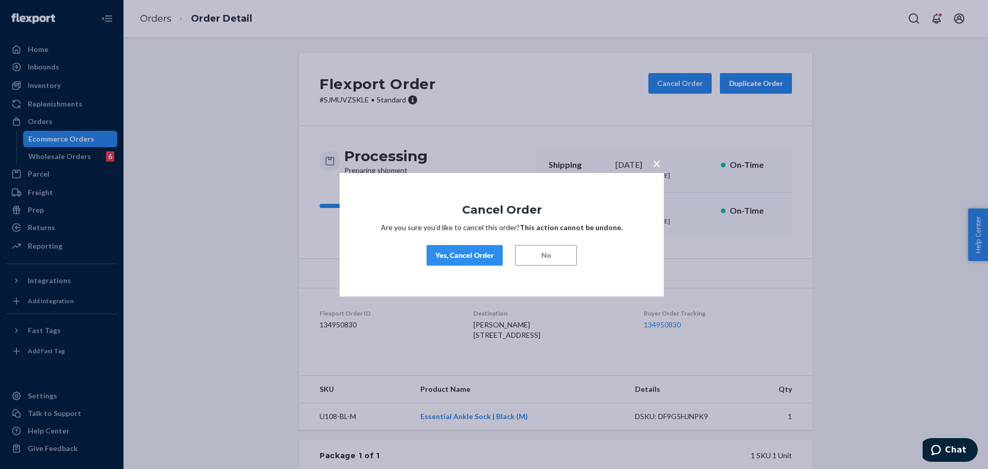
click at [456, 265] on button "Yes, Cancel Order" at bounding box center [465, 255] width 76 height 21
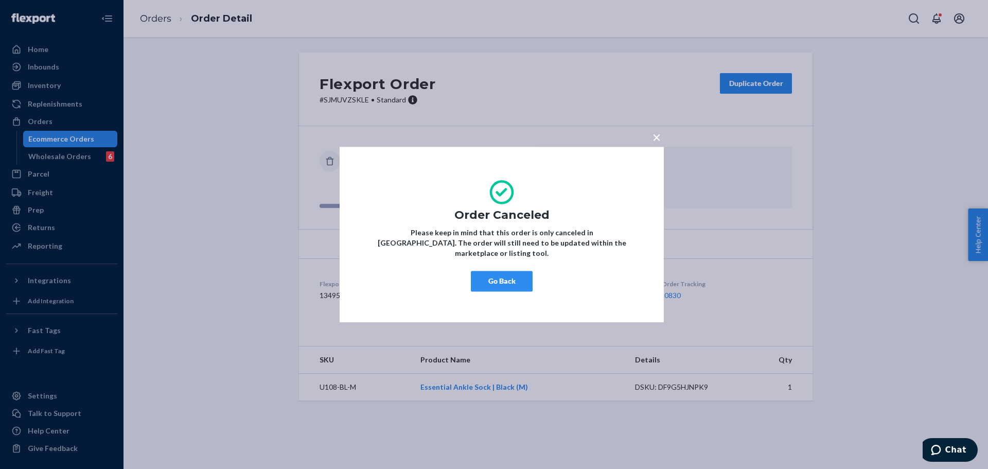
click at [654, 144] on span "×" at bounding box center [657, 137] width 8 height 18
